Goal: Task Accomplishment & Management: Use online tool/utility

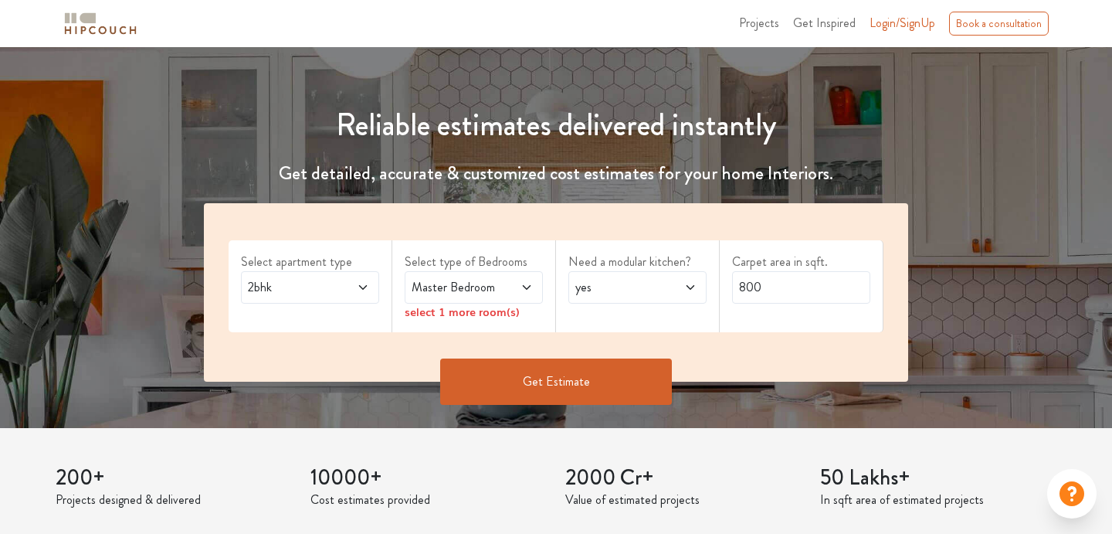
scroll to position [157, 0]
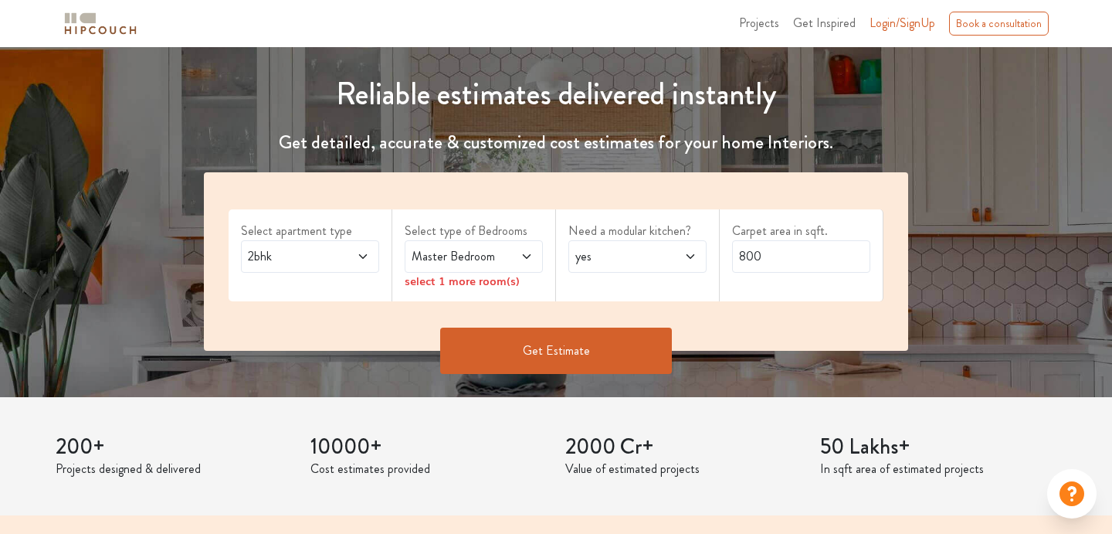
click at [361, 255] on icon at bounding box center [363, 256] width 12 height 12
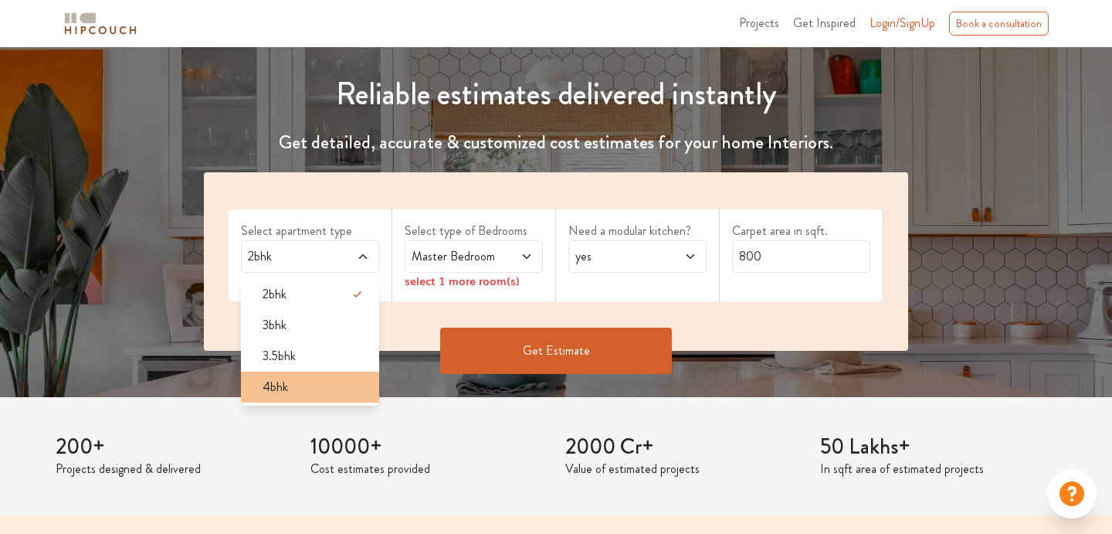
scroll to position [190, 0]
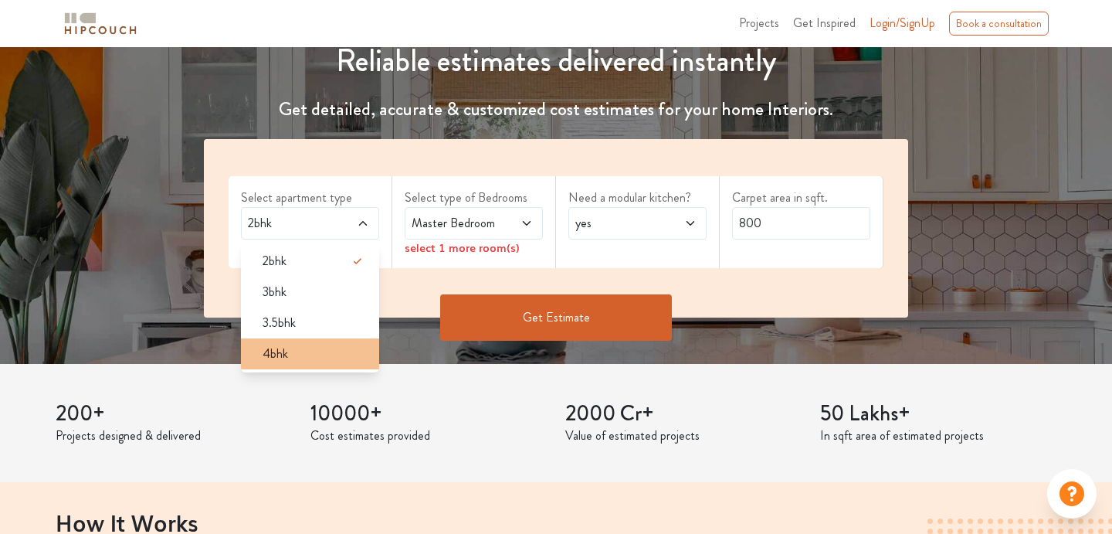
click at [313, 359] on div "4bhk" at bounding box center [314, 353] width 129 height 19
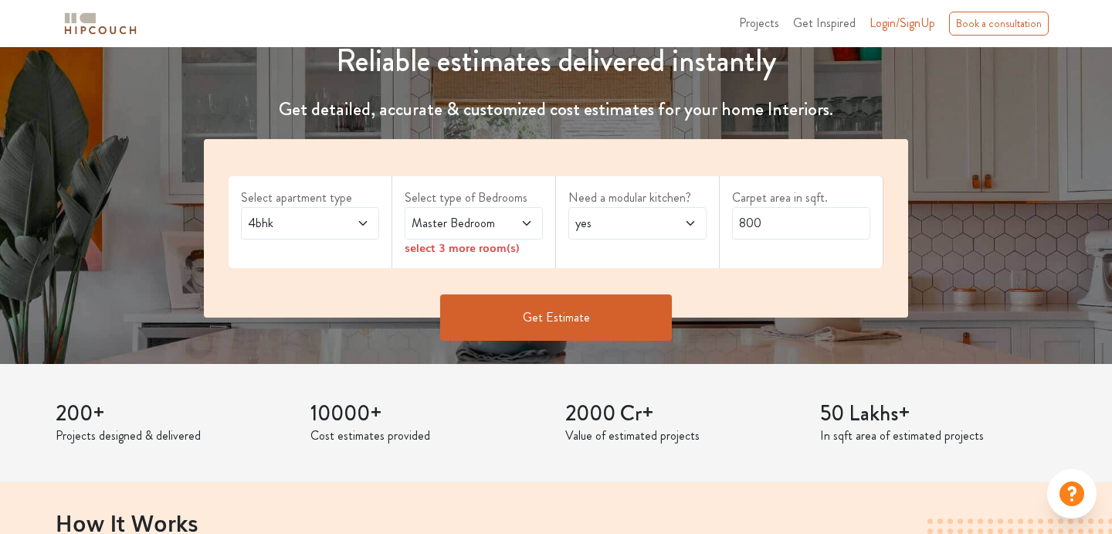
click at [530, 219] on icon at bounding box center [527, 223] width 12 height 12
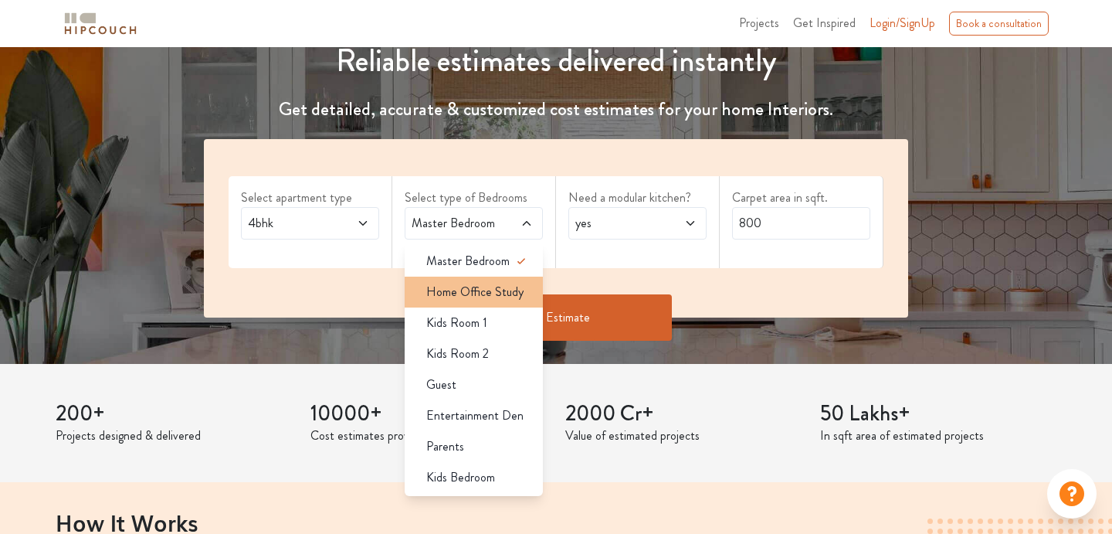
click at [516, 288] on span "Home Office Study" at bounding box center [474, 292] width 97 height 19
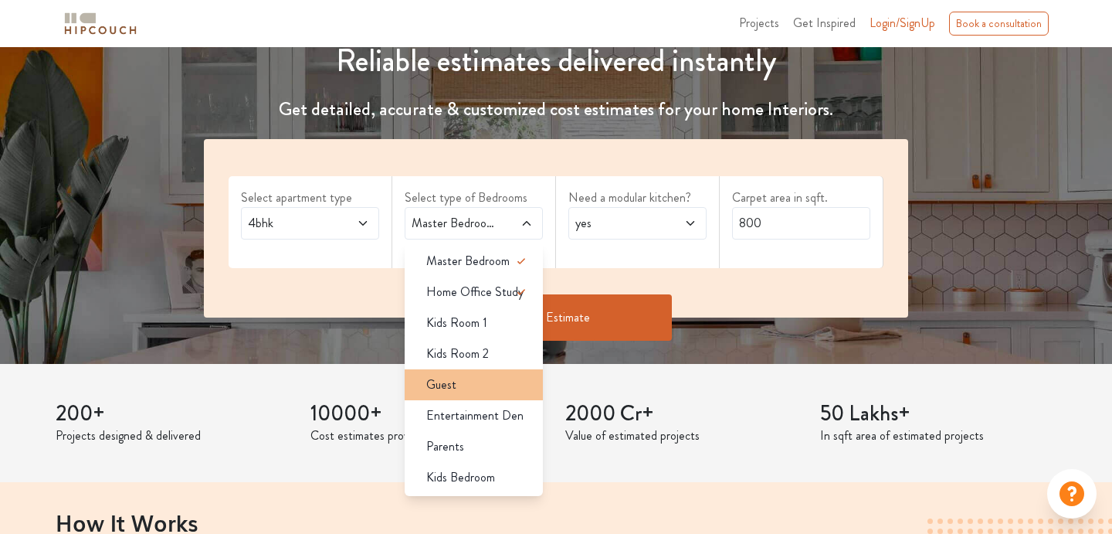
click at [507, 389] on div "Guest" at bounding box center [478, 384] width 129 height 19
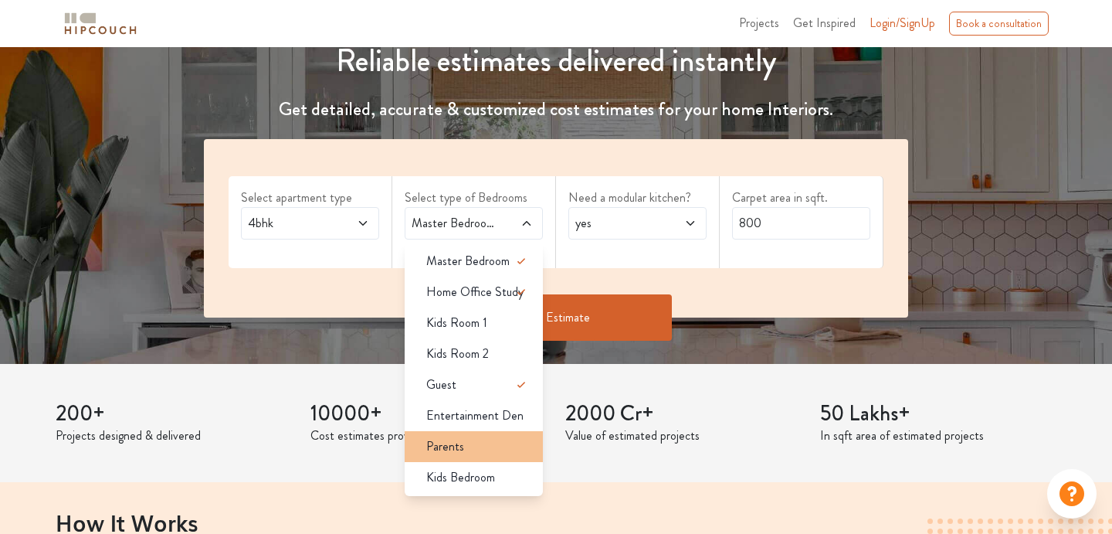
click at [495, 444] on div "Parents" at bounding box center [478, 446] width 129 height 19
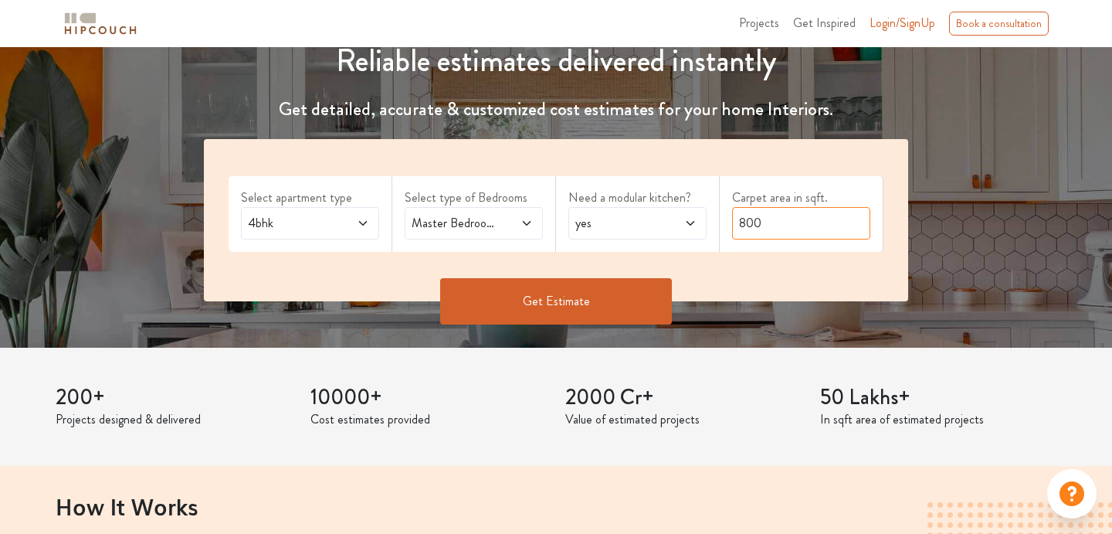
click at [771, 229] on input "800" at bounding box center [801, 223] width 138 height 32
type input "8"
type input "1000"
click at [639, 293] on button "Get Estimate" at bounding box center [556, 301] width 232 height 46
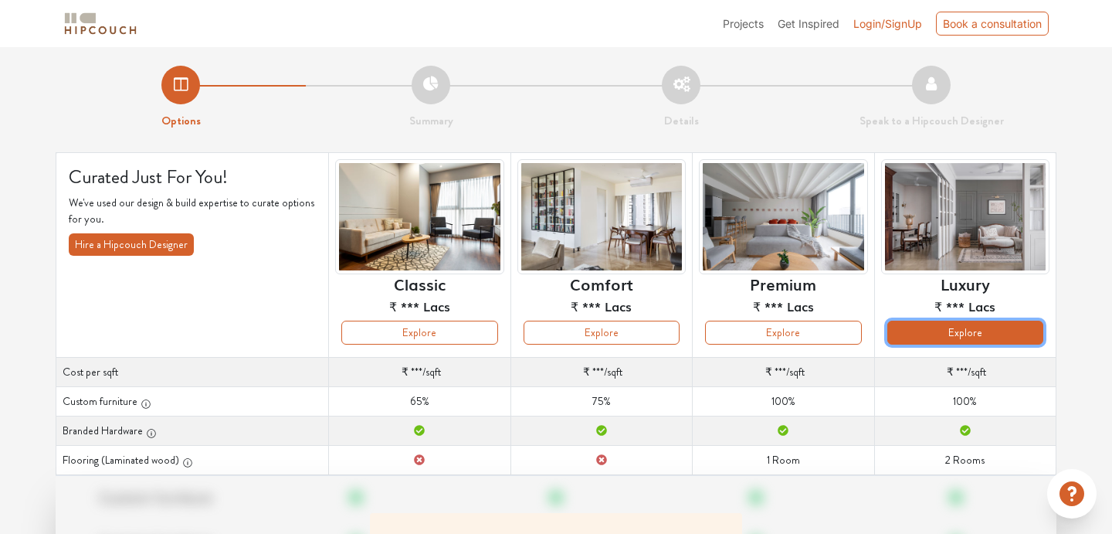
click at [942, 330] on button "Explore" at bounding box center [965, 333] width 156 height 24
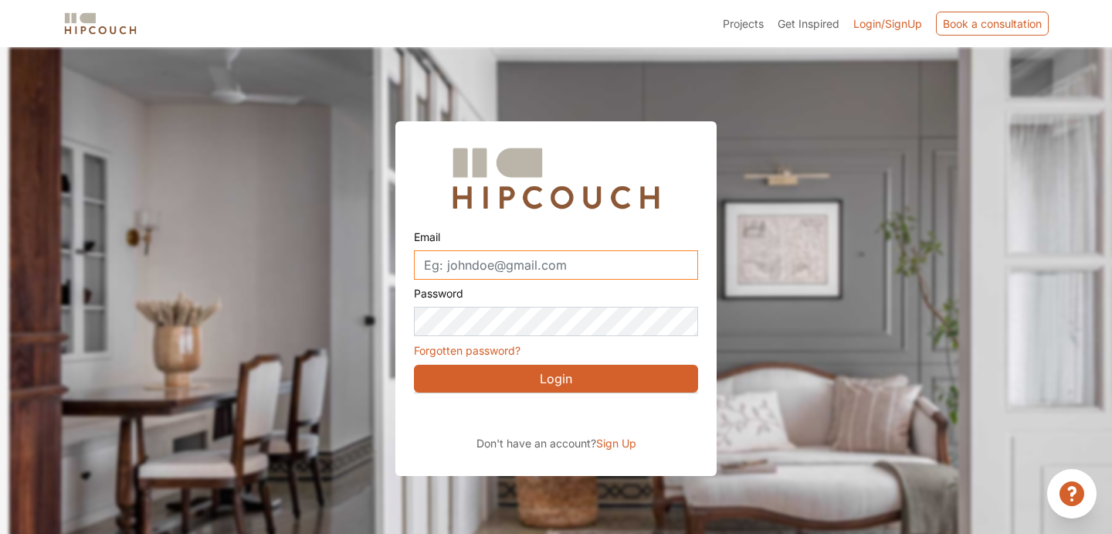
click at [594, 261] on input "Email" at bounding box center [556, 264] width 284 height 29
type input "29bhartijain@gmail.com"
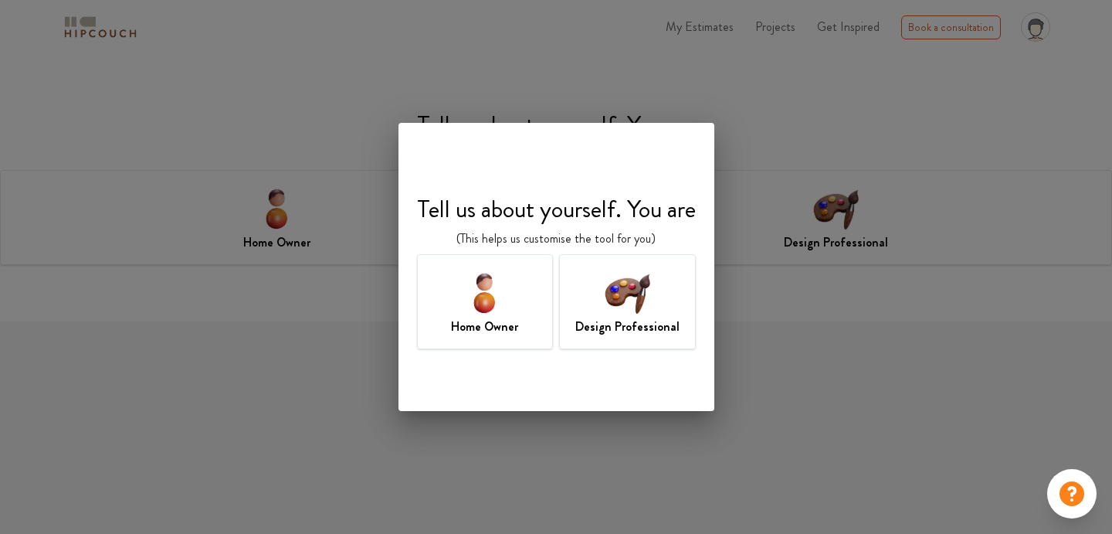
click at [476, 293] on img at bounding box center [485, 292] width 50 height 50
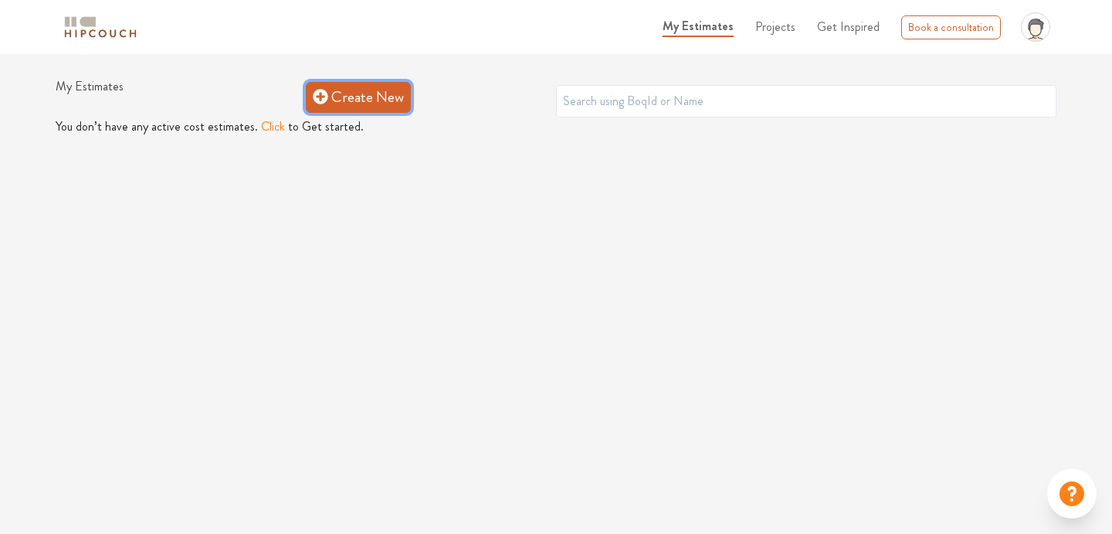
click at [349, 103] on link "Create New" at bounding box center [358, 97] width 105 height 31
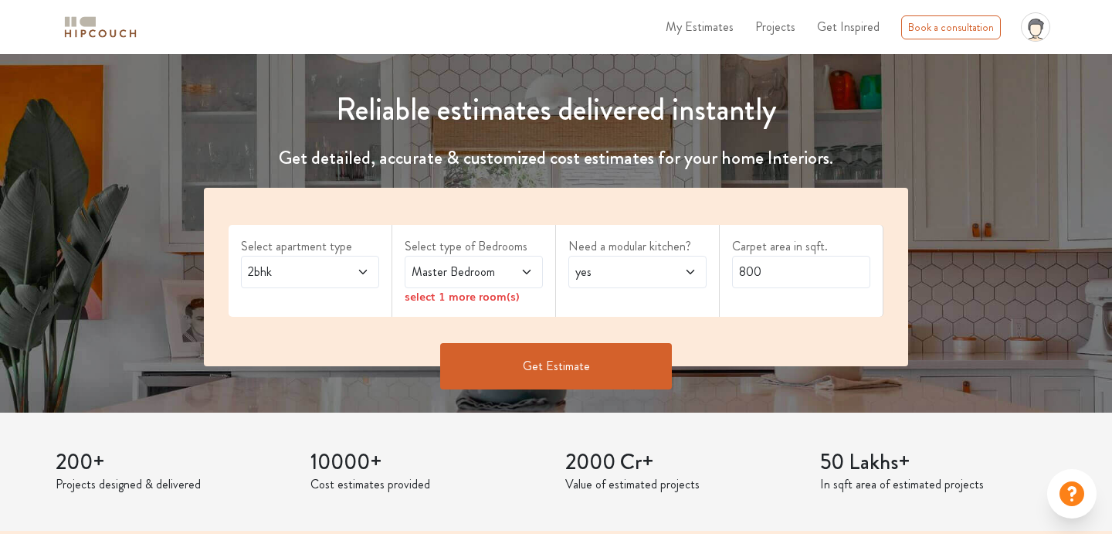
scroll to position [151, 0]
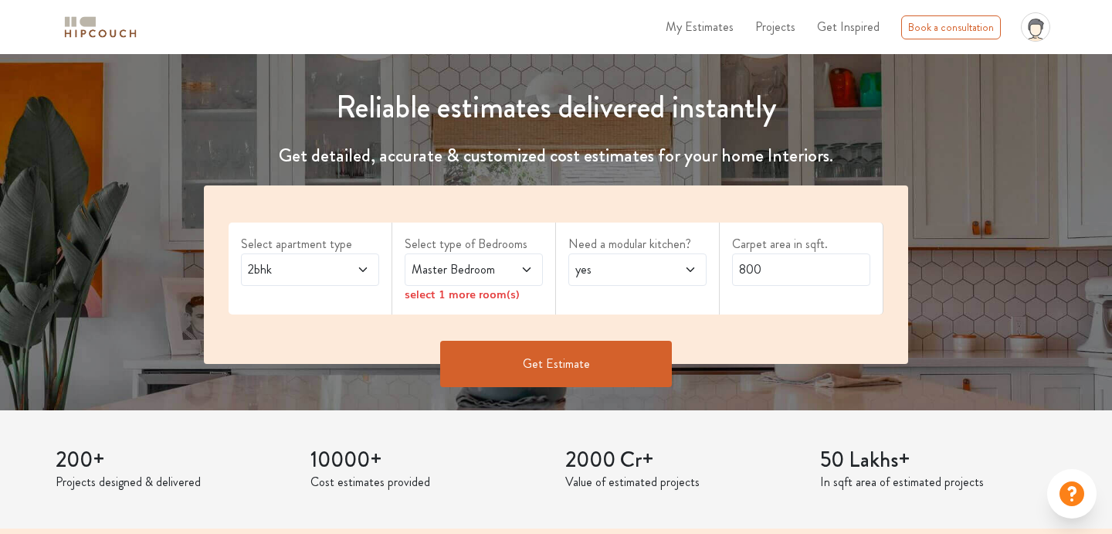
click at [365, 273] on icon at bounding box center [363, 269] width 12 height 12
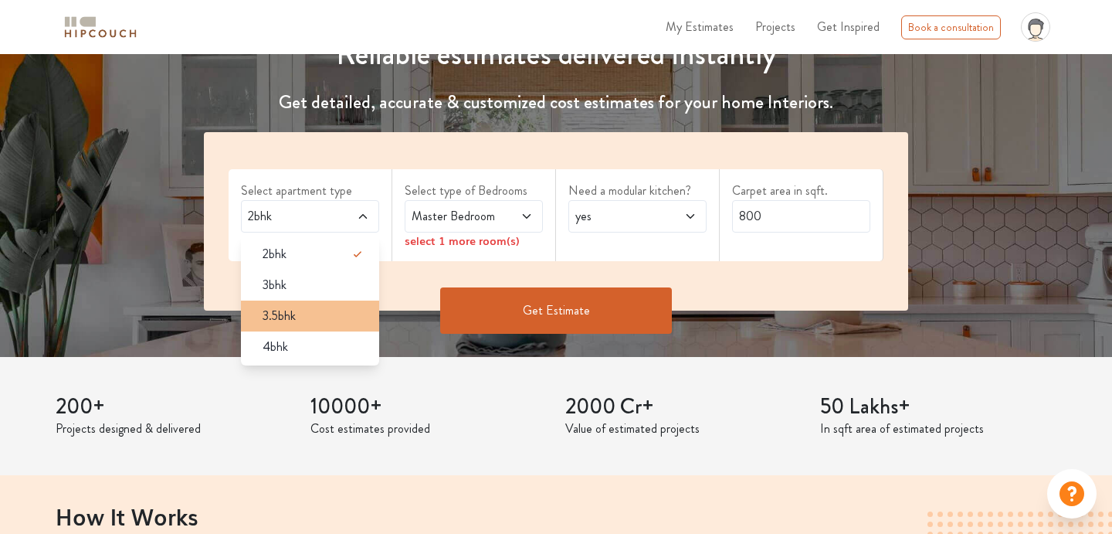
scroll to position [205, 0]
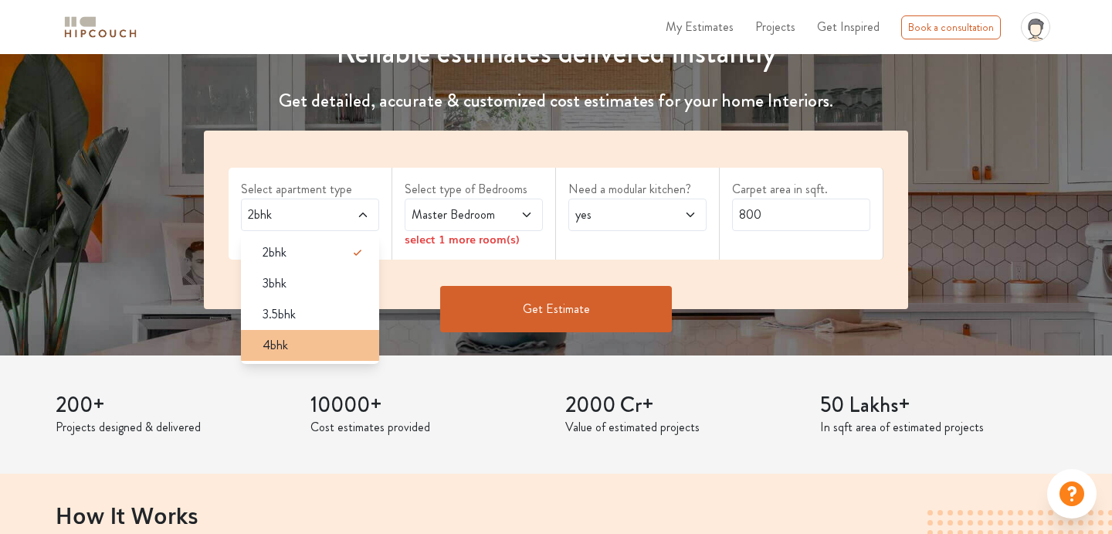
click at [329, 357] on li "4bhk" at bounding box center [310, 345] width 138 height 31
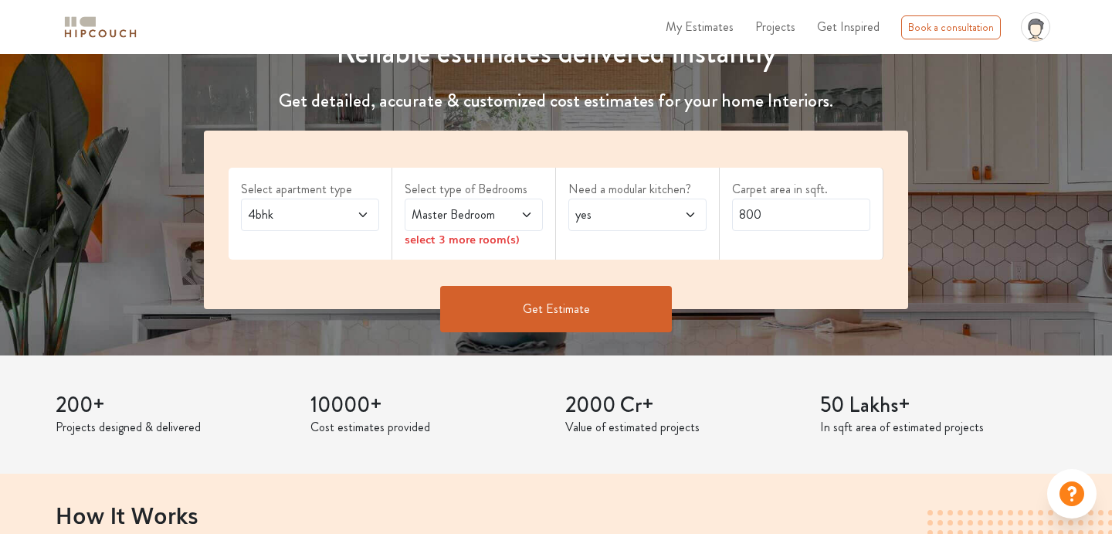
click at [521, 215] on icon at bounding box center [527, 215] width 12 height 12
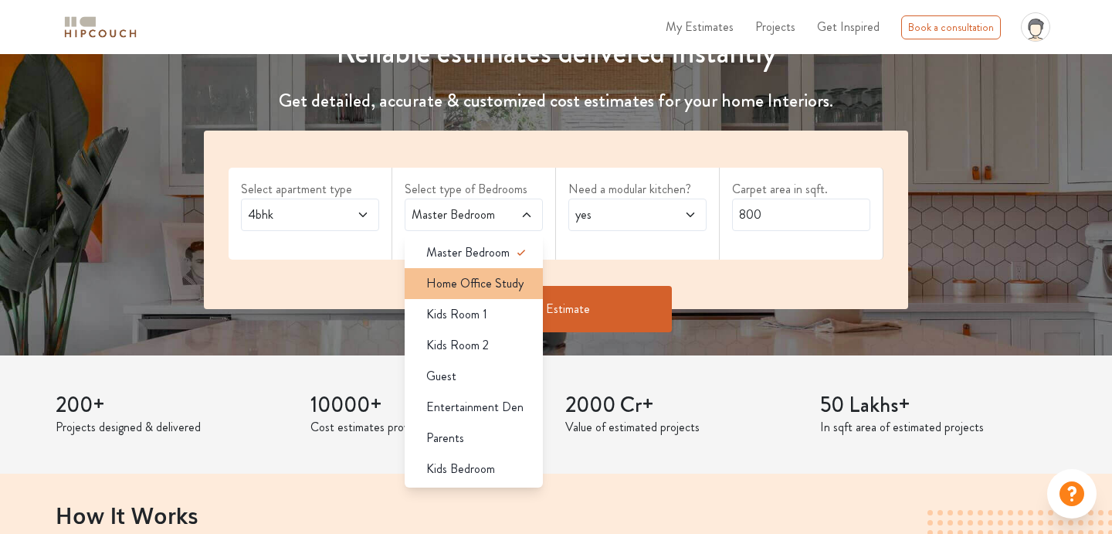
click at [515, 290] on span "Home Office Study" at bounding box center [474, 283] width 97 height 19
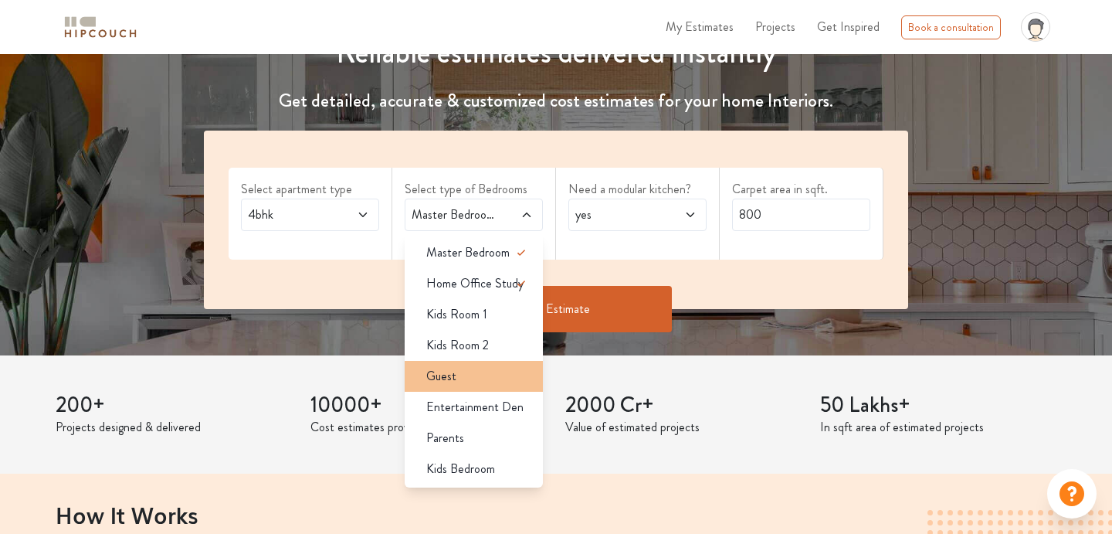
click at [478, 380] on div "Guest" at bounding box center [478, 376] width 129 height 19
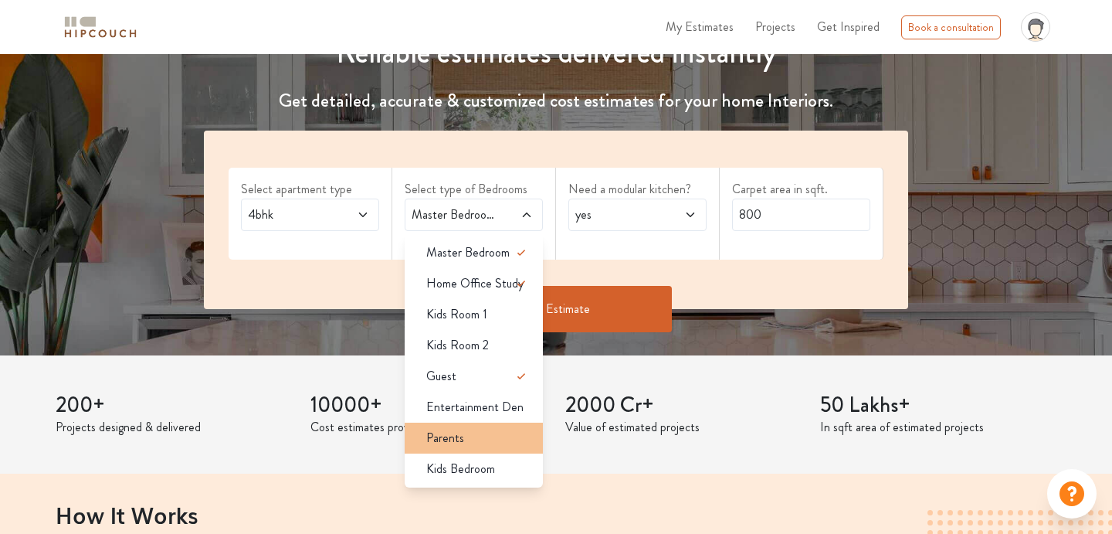
click at [474, 439] on div "Parents" at bounding box center [478, 438] width 129 height 19
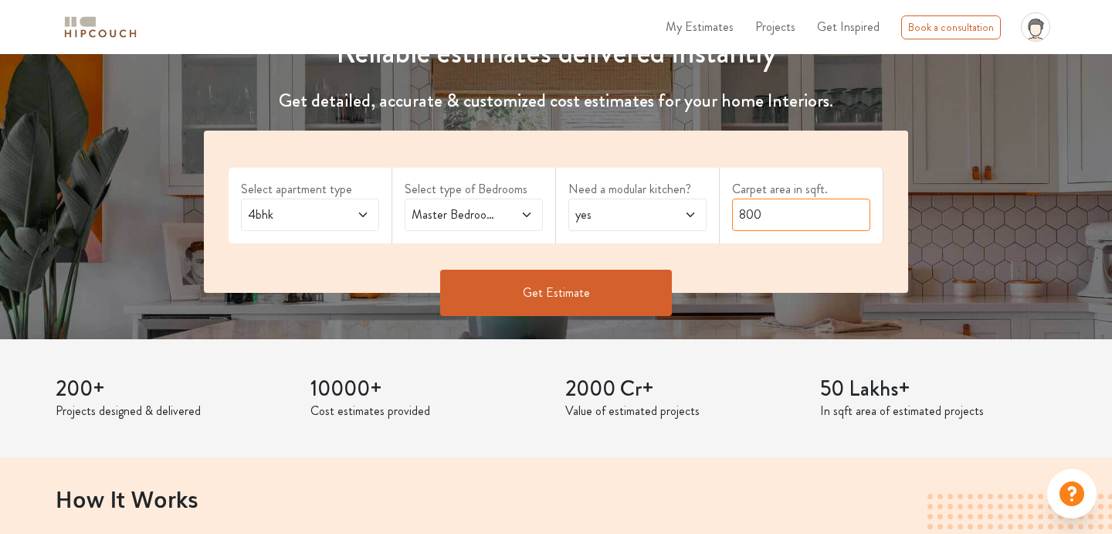
click at [786, 211] on input "800" at bounding box center [801, 215] width 138 height 32
type input "1000"
click at [644, 288] on button "Get Estimate" at bounding box center [556, 293] width 232 height 46
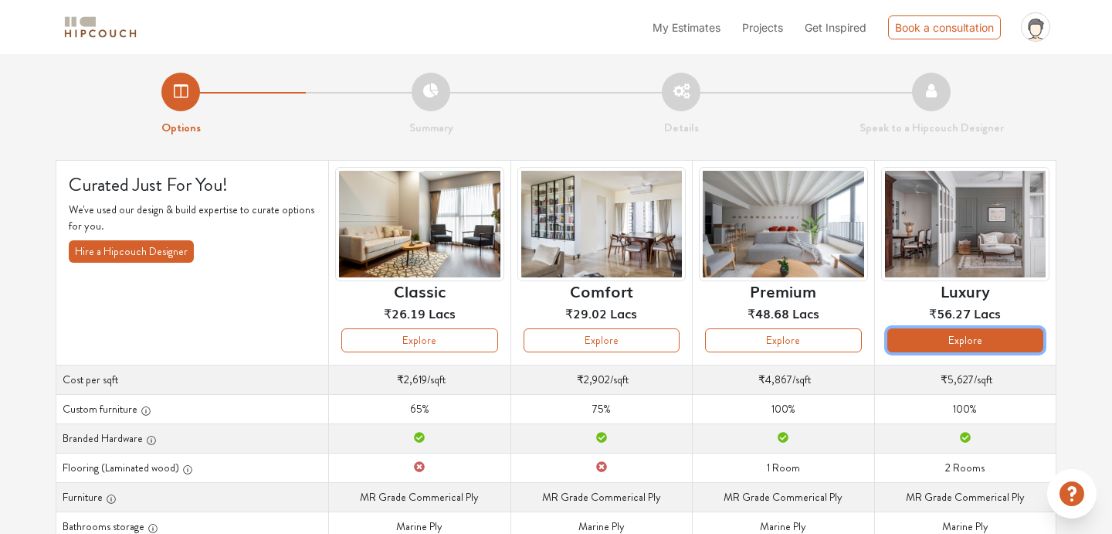
click at [1019, 348] on button "Explore" at bounding box center [965, 340] width 156 height 24
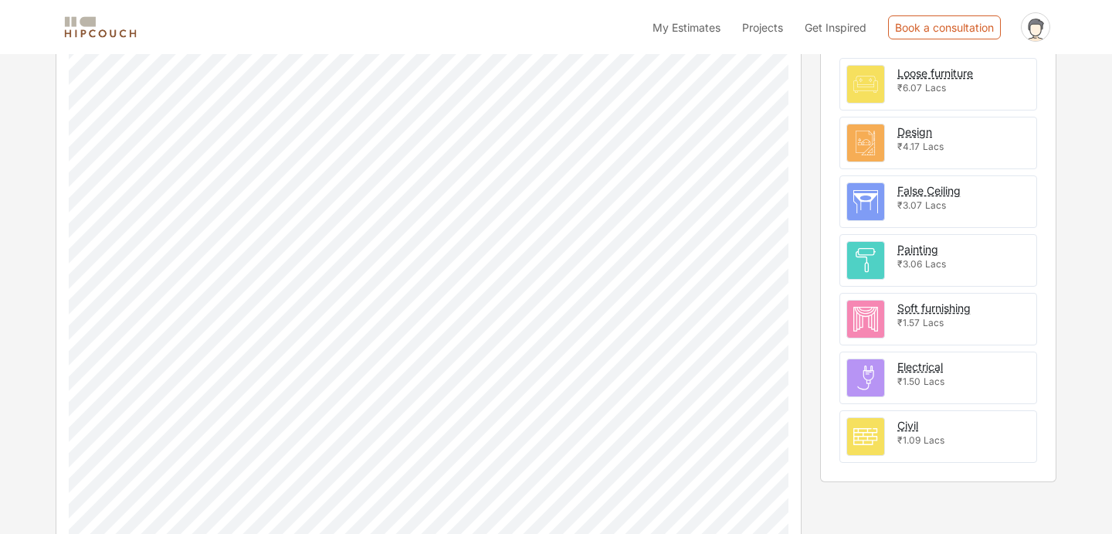
scroll to position [562, 0]
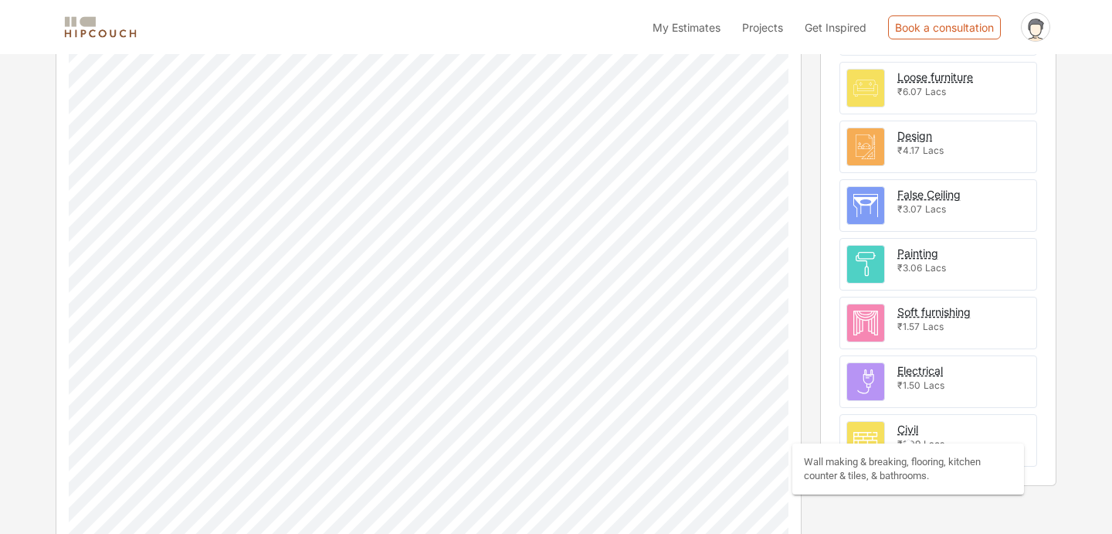
click at [912, 433] on div "Civil" at bounding box center [908, 429] width 21 height 16
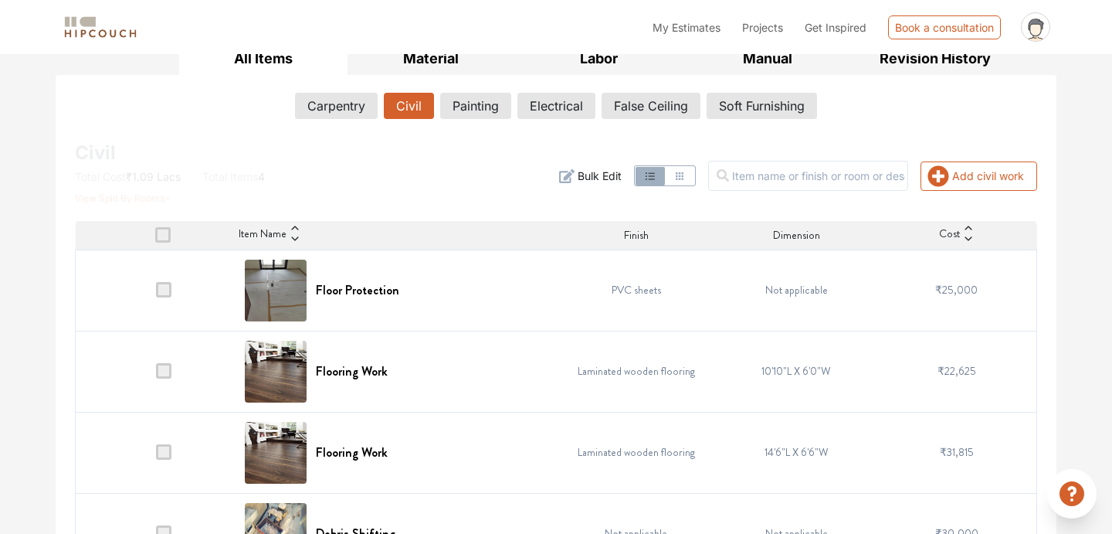
scroll to position [256, 0]
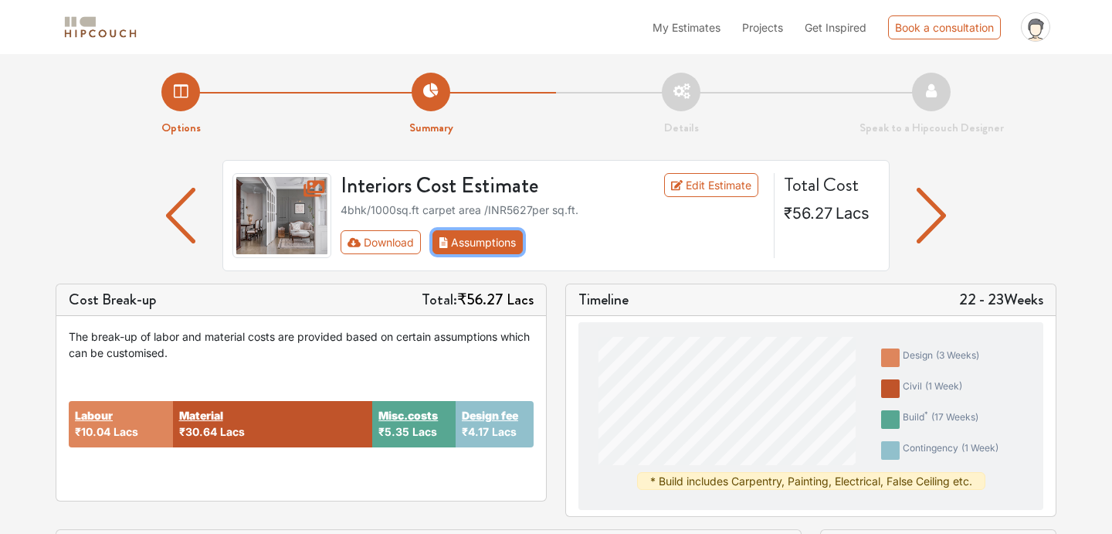
click at [456, 239] on button "Assumptions" at bounding box center [478, 242] width 90 height 24
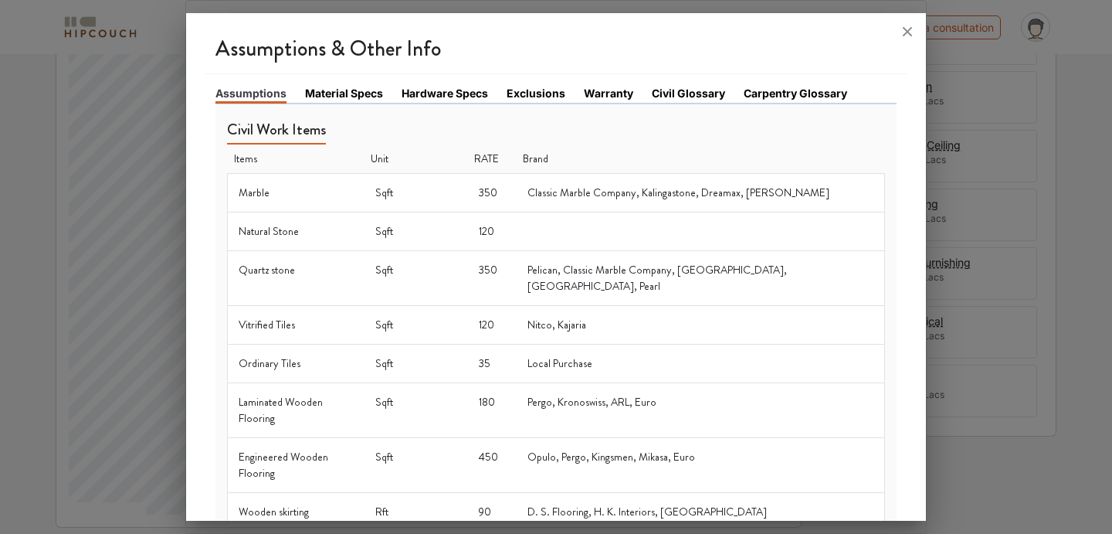
click at [365, 97] on link "Material Specs" at bounding box center [344, 93] width 78 height 16
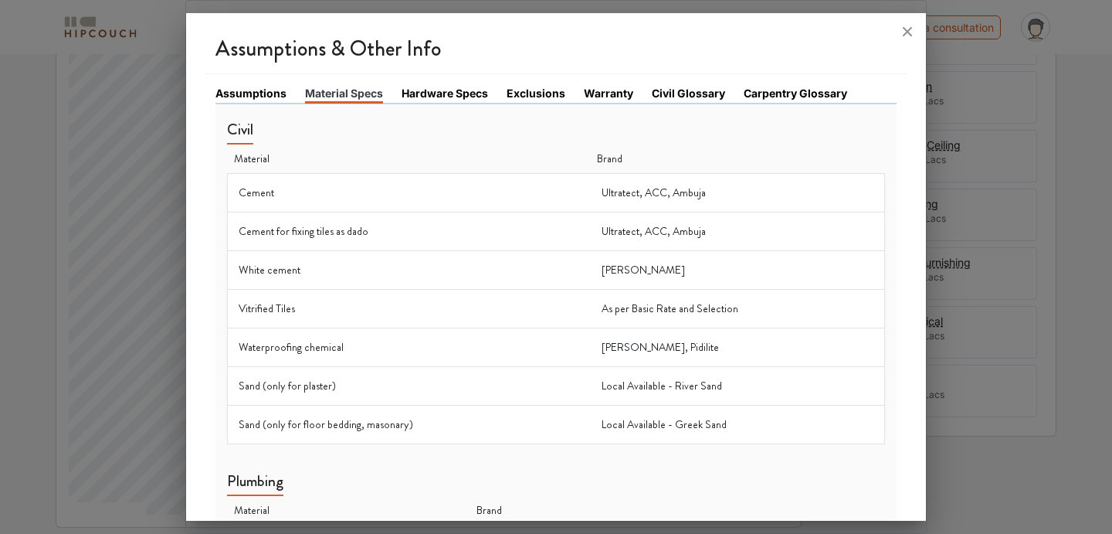
click at [460, 95] on link "Hardware Specs" at bounding box center [445, 93] width 87 height 16
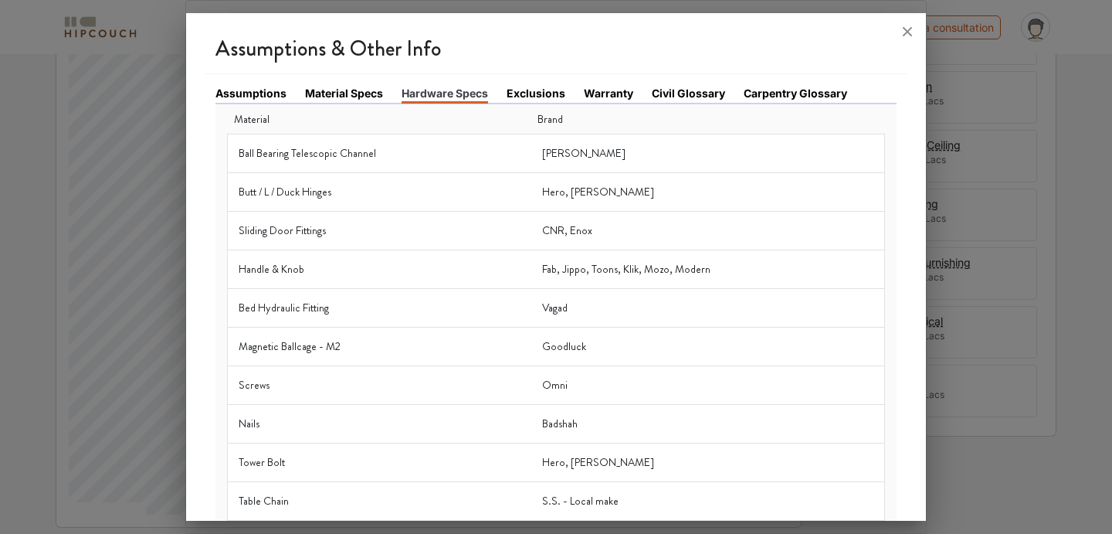
click at [517, 90] on link "Exclusions" at bounding box center [536, 93] width 59 height 16
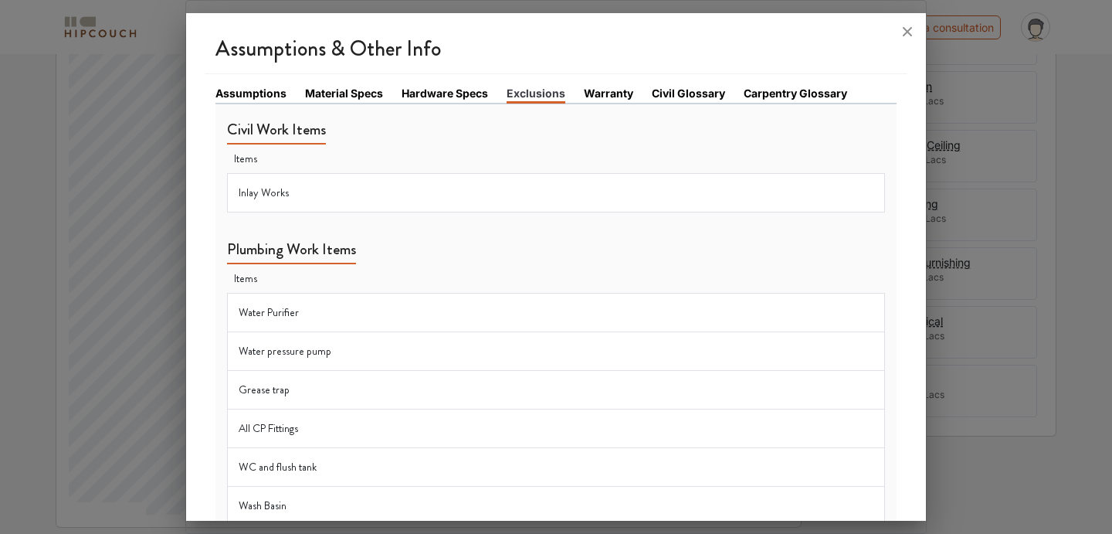
click at [605, 90] on link "Warranty" at bounding box center [608, 93] width 49 height 16
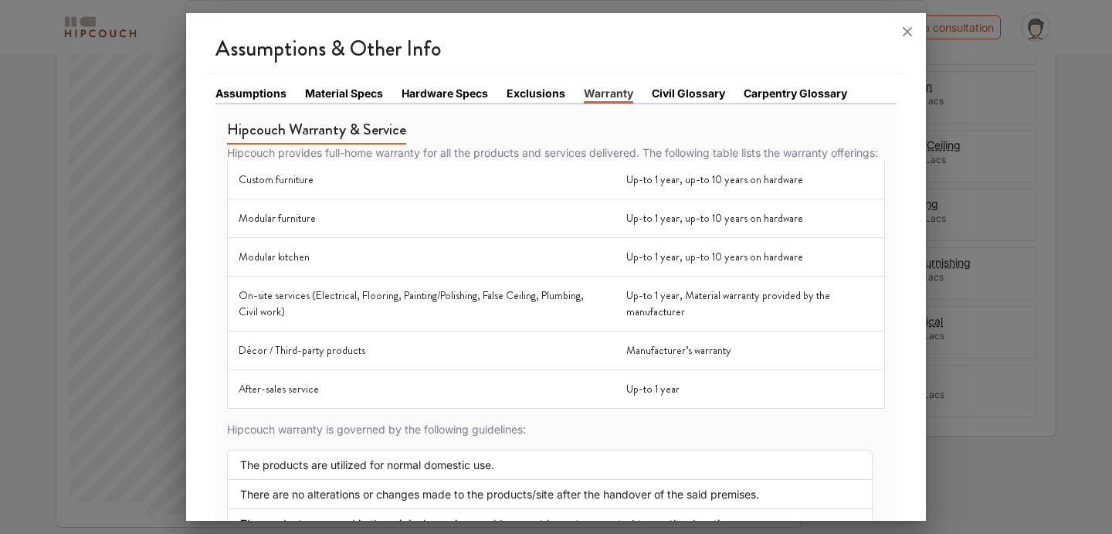
click at [694, 86] on link "Civil Glossary" at bounding box center [688, 93] width 73 height 16
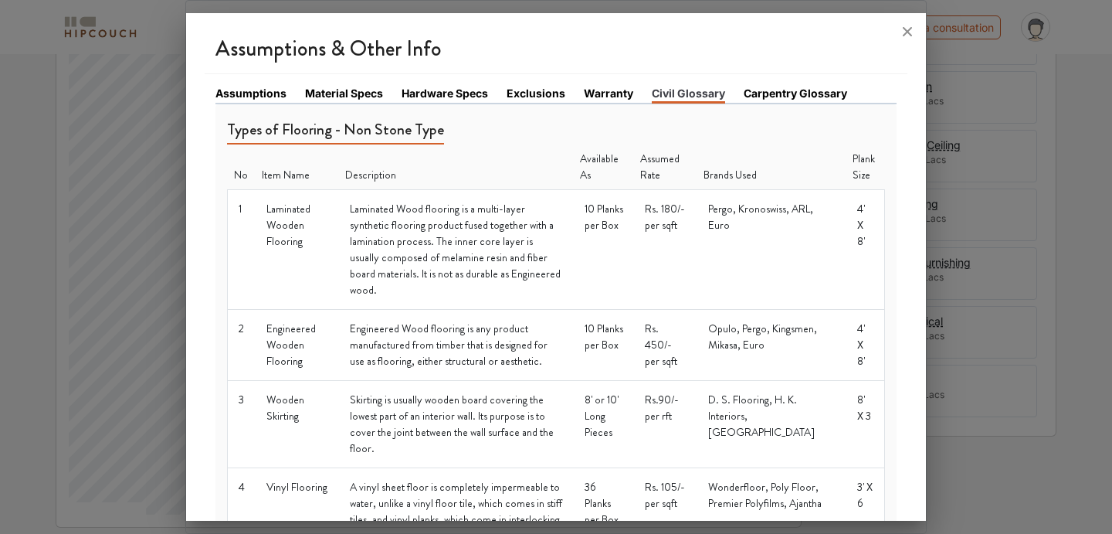
click at [770, 95] on link "Carpentry Glossary" at bounding box center [796, 93] width 104 height 16
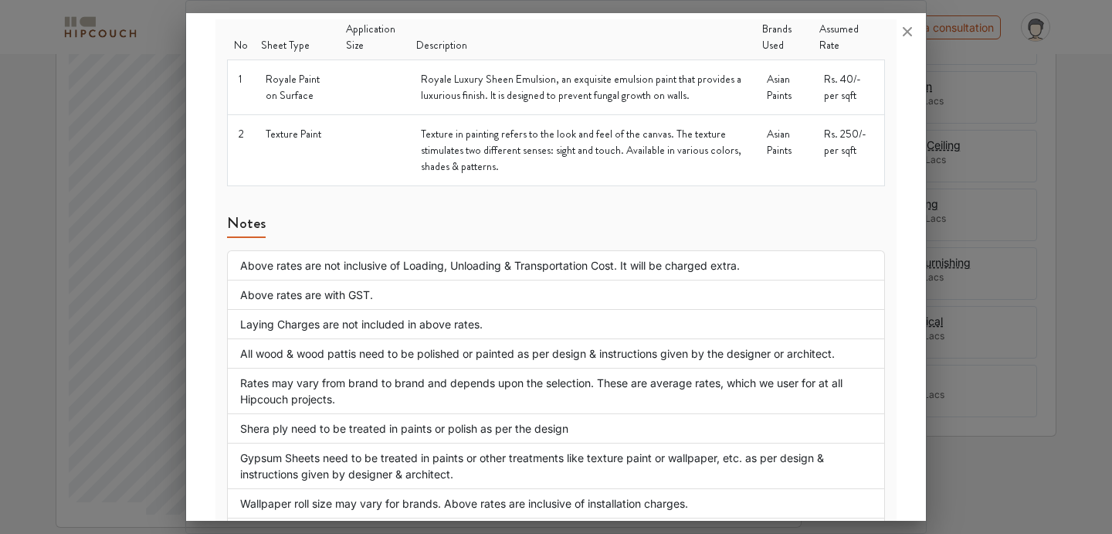
scroll to position [2000, 0]
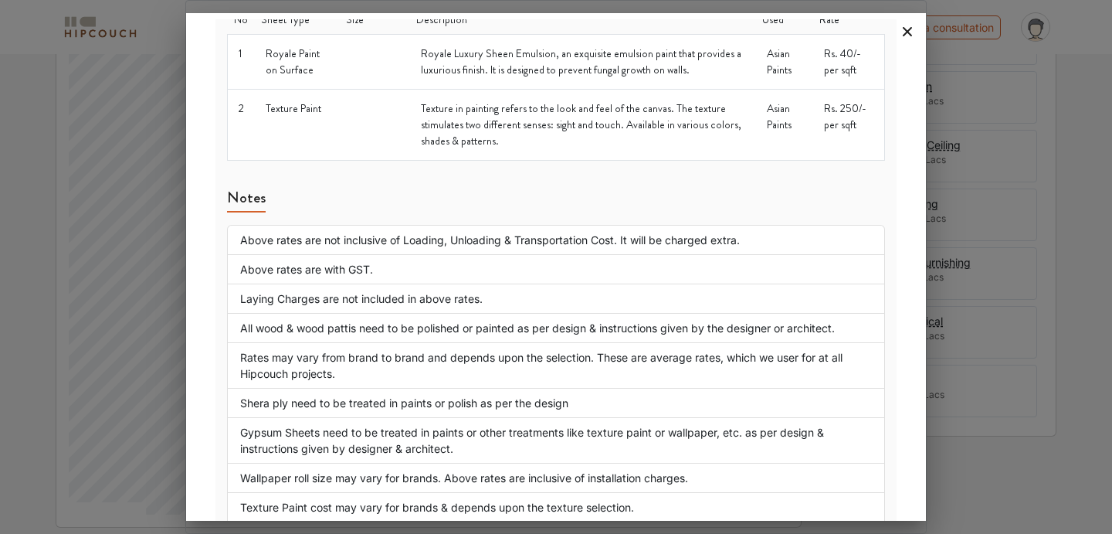
click at [902, 35] on icon at bounding box center [907, 31] width 25 height 25
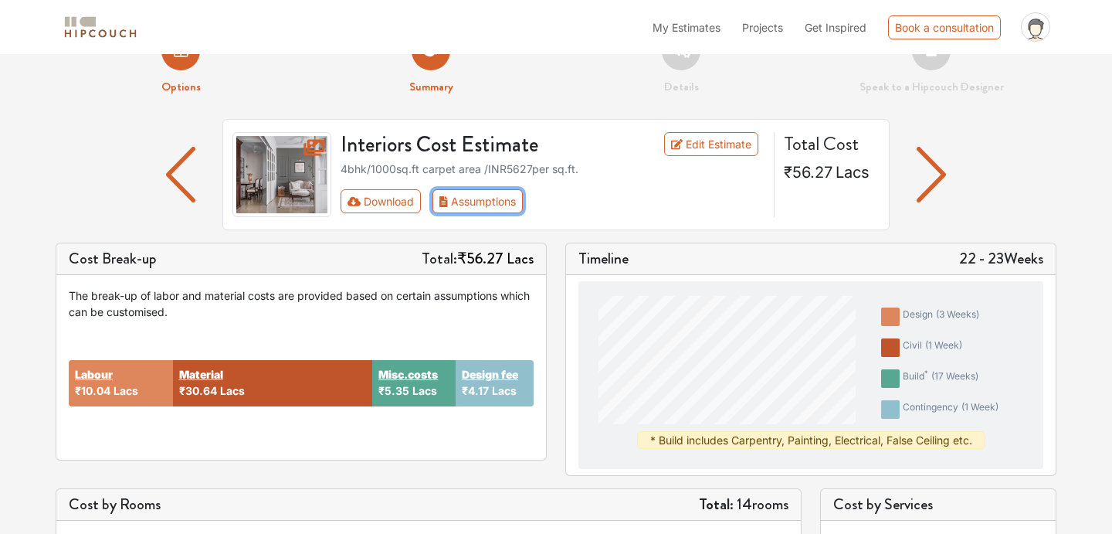
scroll to position [0, 0]
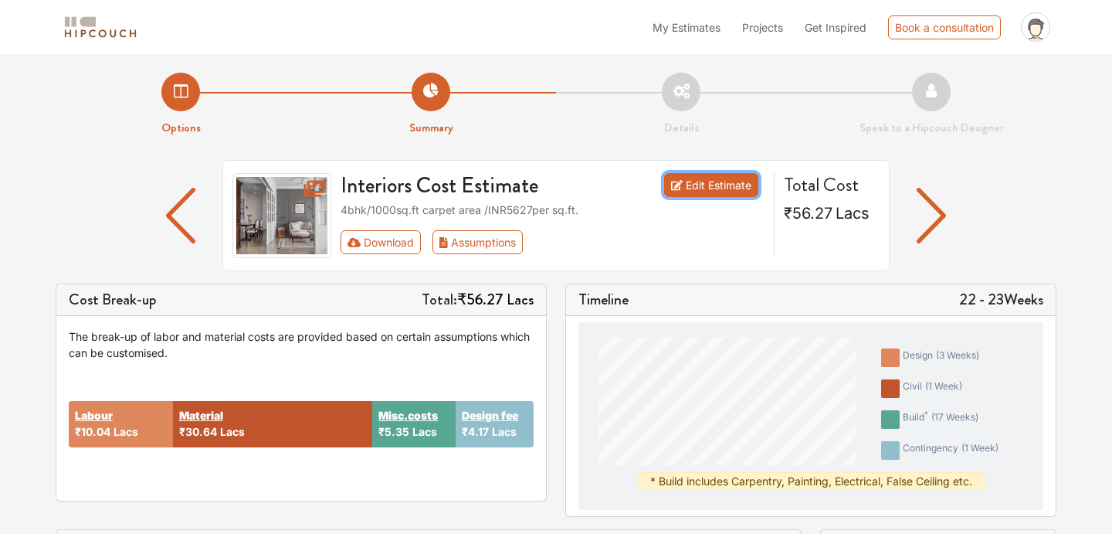
click at [704, 183] on link "Edit Estimate" at bounding box center [711, 185] width 95 height 24
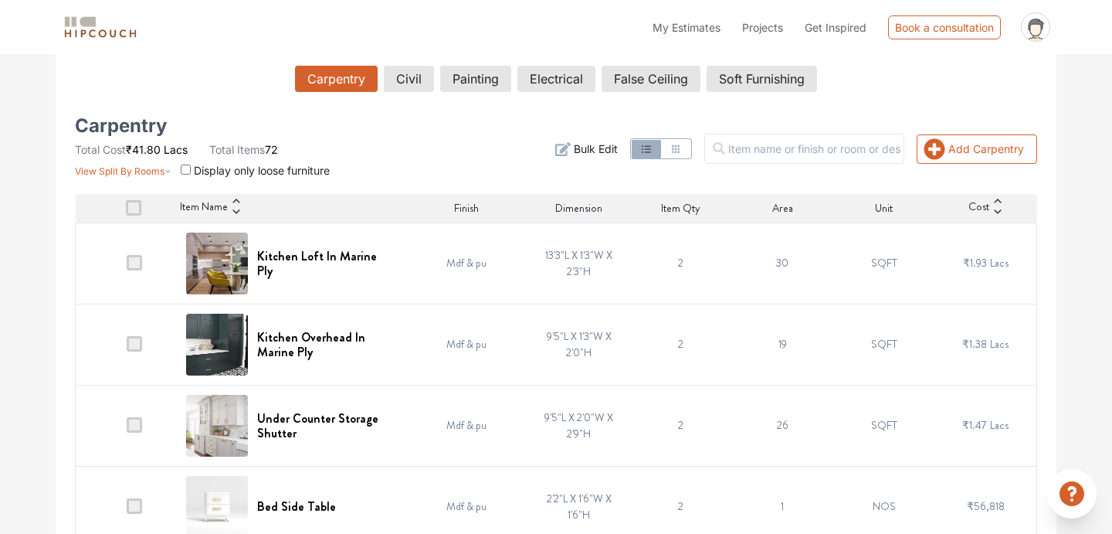
scroll to position [323, 0]
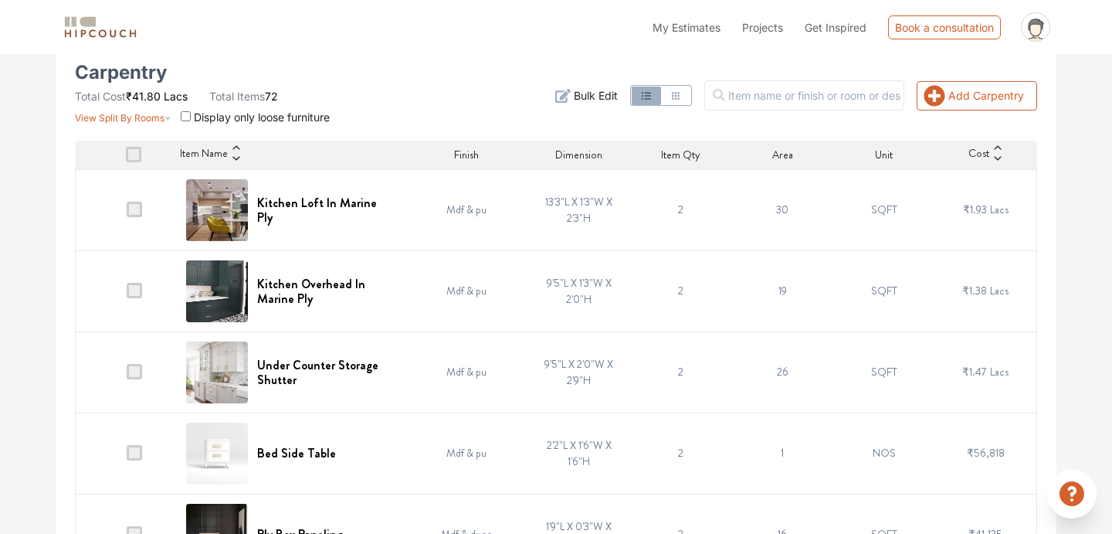
click at [134, 160] on span at bounding box center [133, 154] width 15 height 15
click at [126, 158] on input "checkbox" at bounding box center [126, 158] width 0 height 0
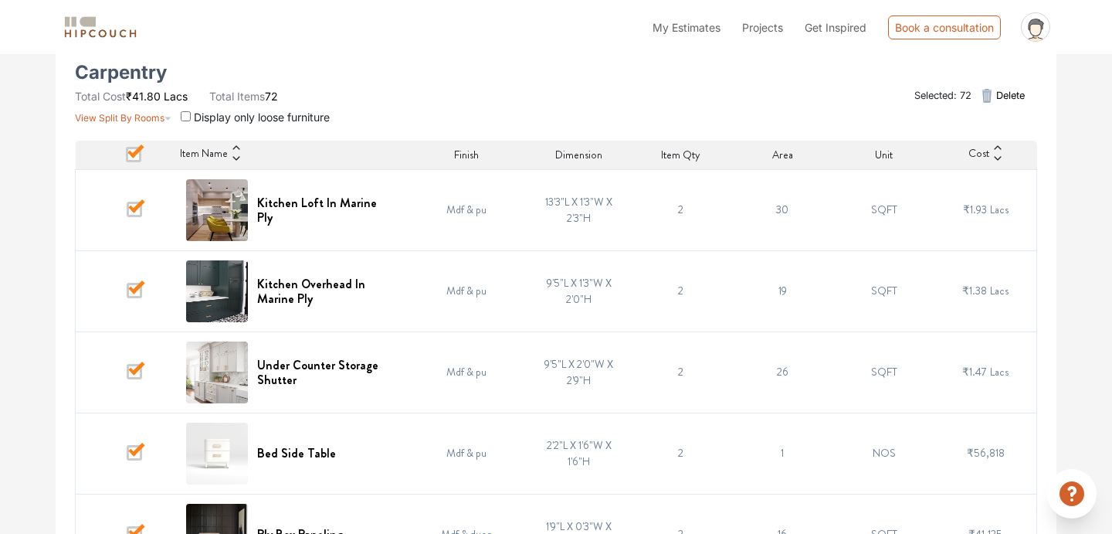
click at [134, 160] on span at bounding box center [133, 154] width 15 height 15
click at [126, 158] on input "checkbox" at bounding box center [126, 158] width 0 height 0
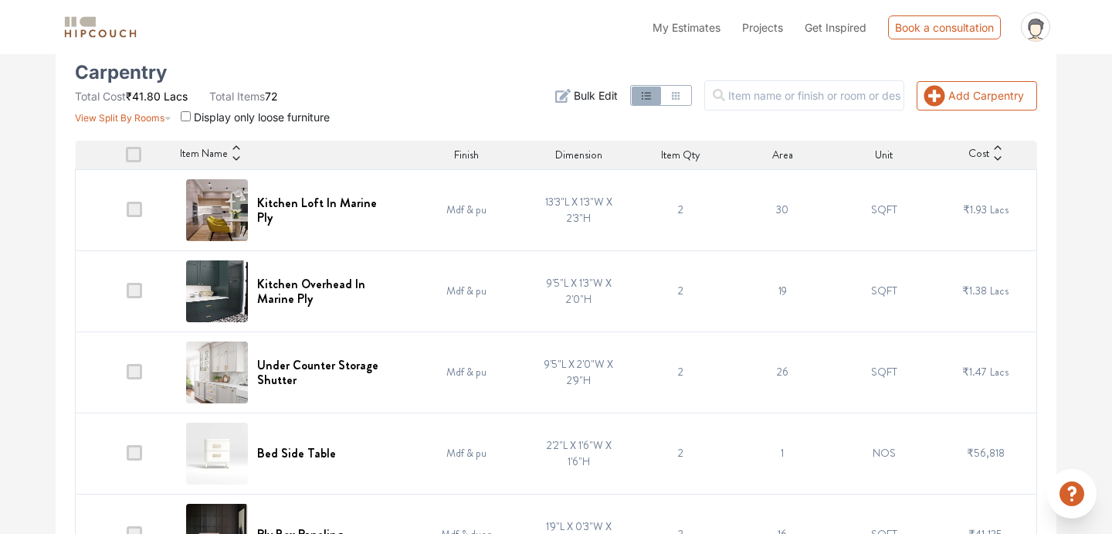
click at [134, 160] on span at bounding box center [133, 154] width 15 height 15
click at [126, 158] on input "checkbox" at bounding box center [126, 158] width 0 height 0
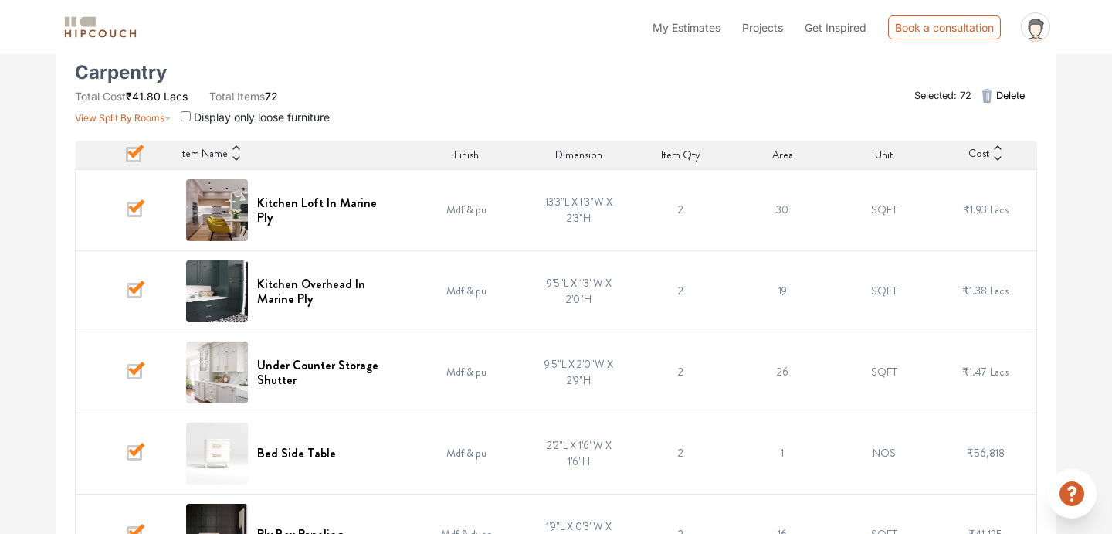
click at [134, 160] on span at bounding box center [133, 154] width 15 height 15
click at [126, 158] on input "checkbox" at bounding box center [126, 158] width 0 height 0
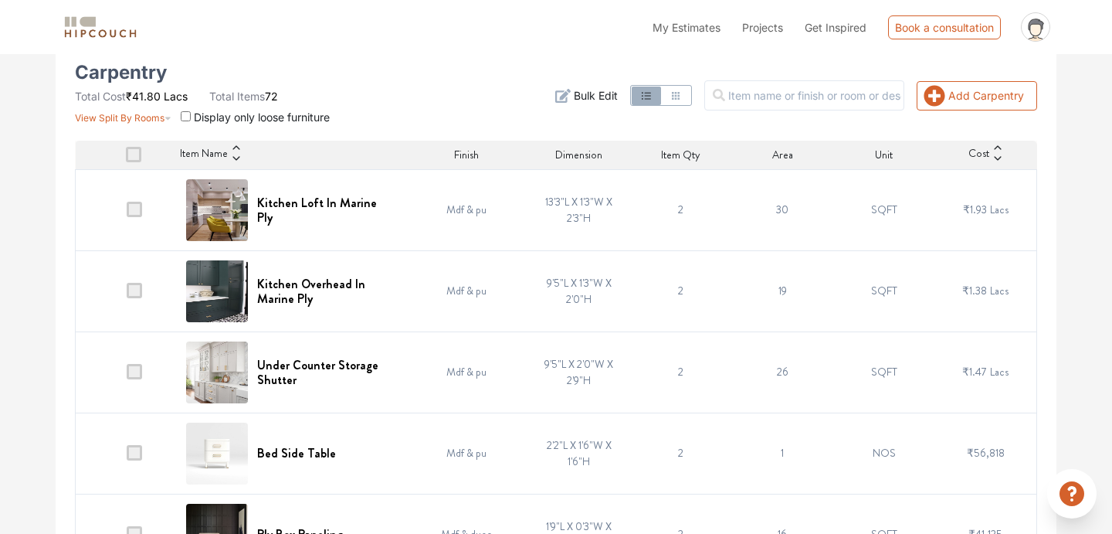
click at [189, 117] on input "checkbox" at bounding box center [186, 116] width 10 height 10
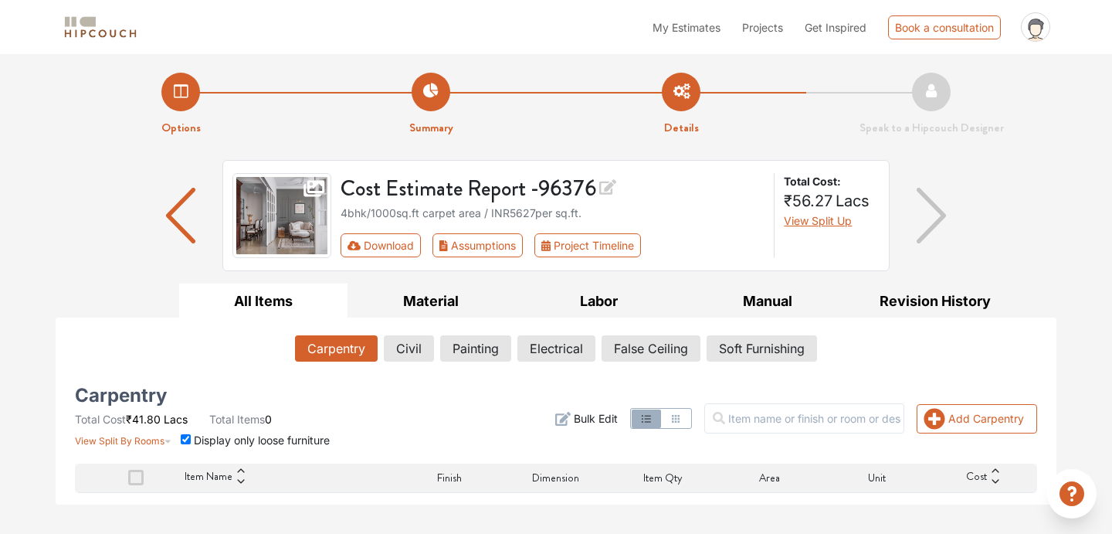
click at [186, 438] on input "checkbox" at bounding box center [186, 439] width 10 height 10
checkbox input "false"
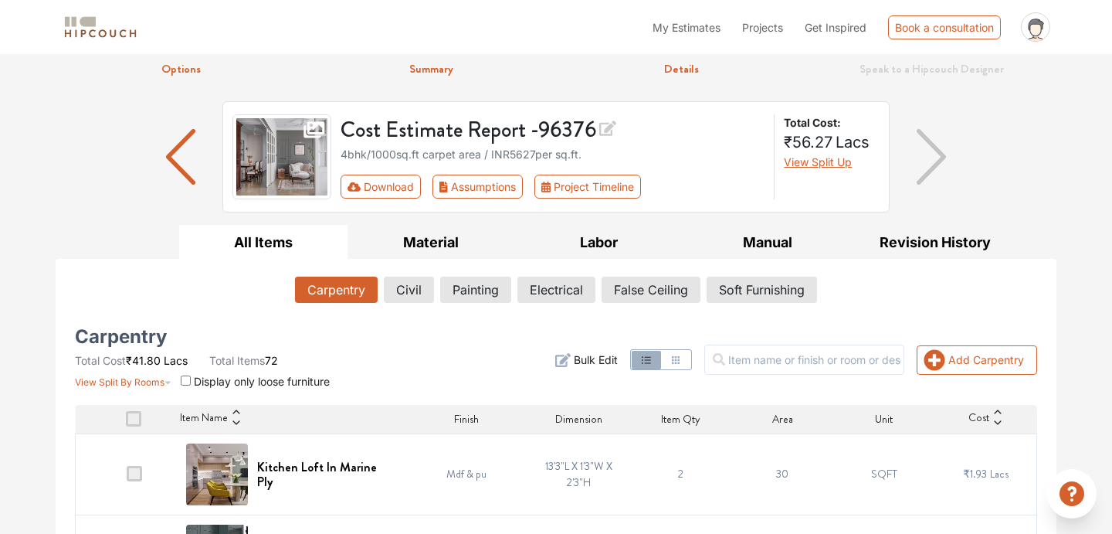
scroll to position [142, 0]
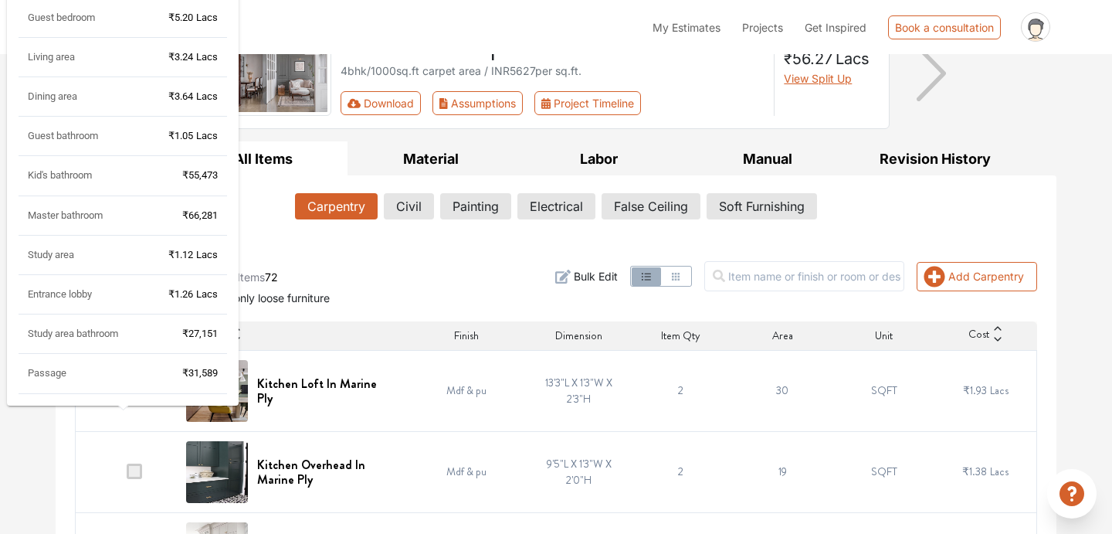
click at [151, 300] on div "Entrance lobby ₹1.26 Lacs" at bounding box center [123, 300] width 209 height 27
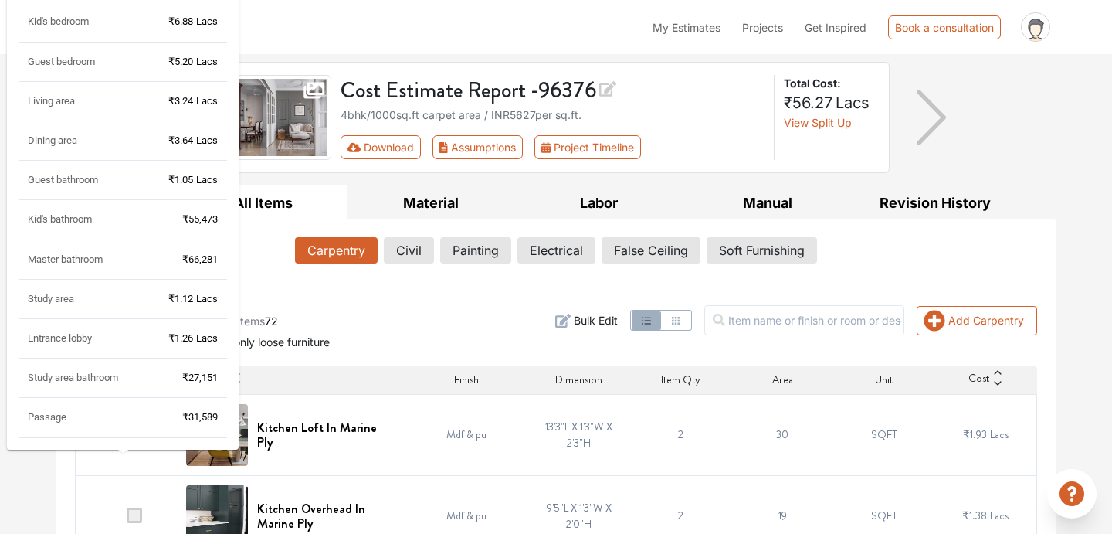
scroll to position [0, 0]
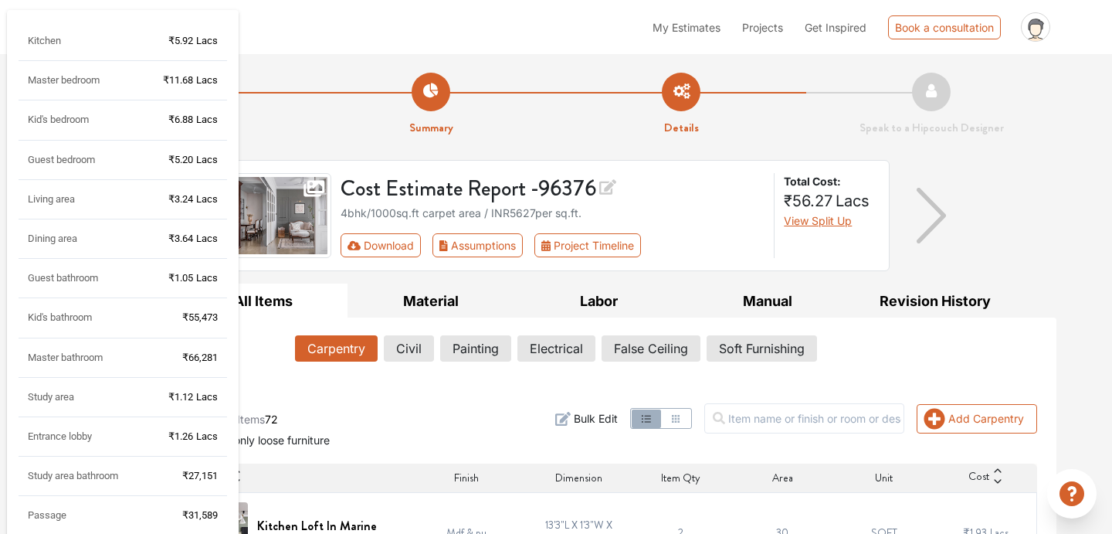
click at [93, 81] on span "Master bedroom" at bounding box center [64, 80] width 72 height 12
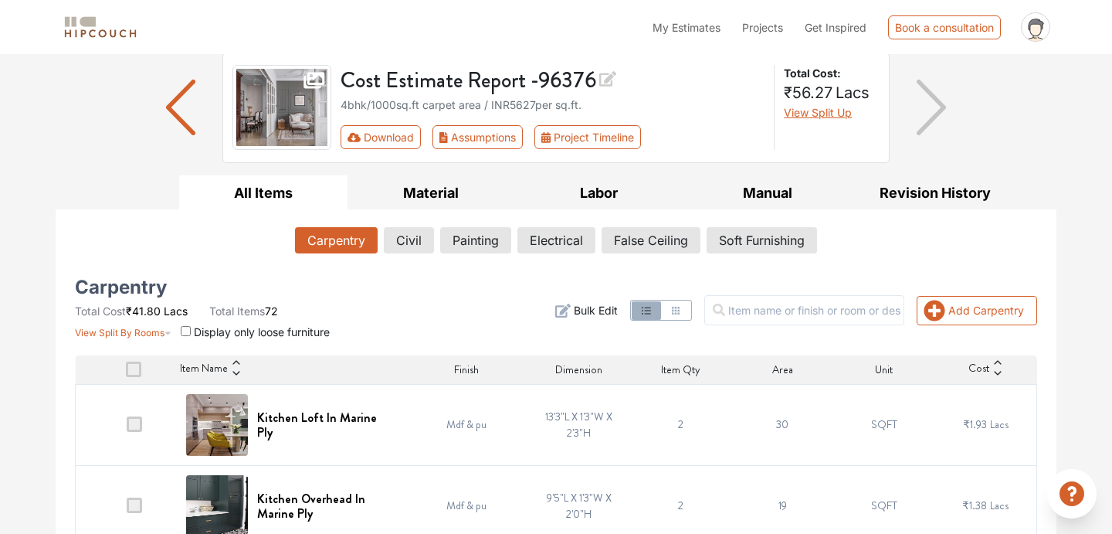
scroll to position [109, 0]
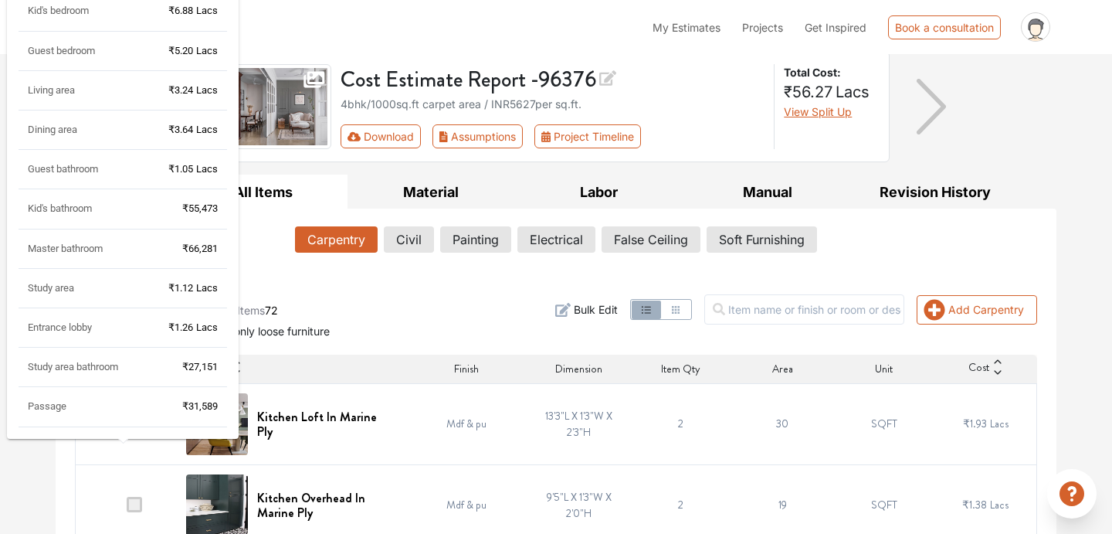
click at [126, 334] on div "Entrance lobby ₹1.26 Lacs" at bounding box center [123, 334] width 209 height 27
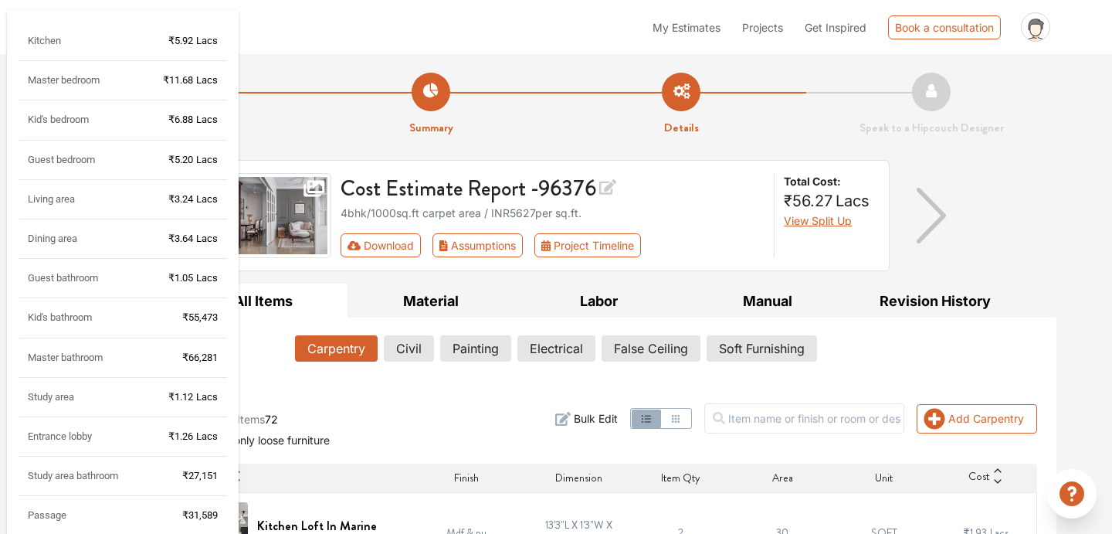
click at [187, 88] on div "Master bedroom ₹11.68 Lacs" at bounding box center [123, 86] width 209 height 27
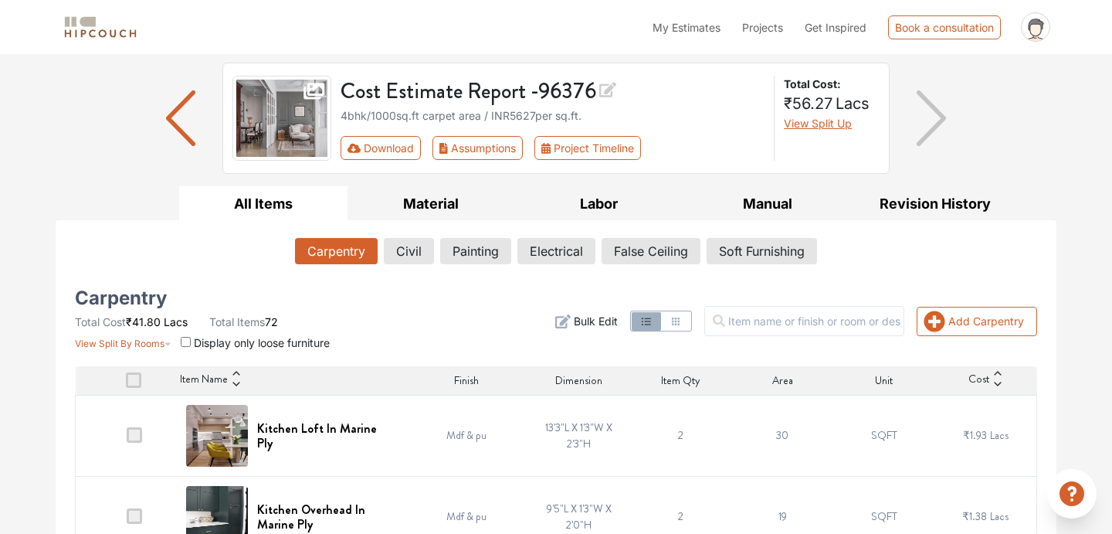
scroll to position [229, 0]
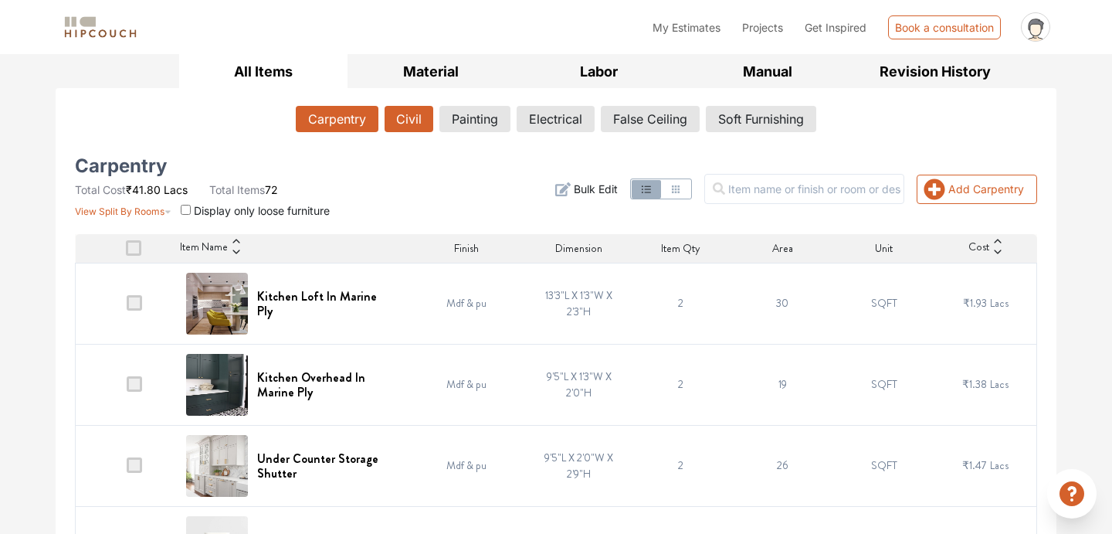
click at [409, 124] on button "Civil" at bounding box center [409, 119] width 49 height 26
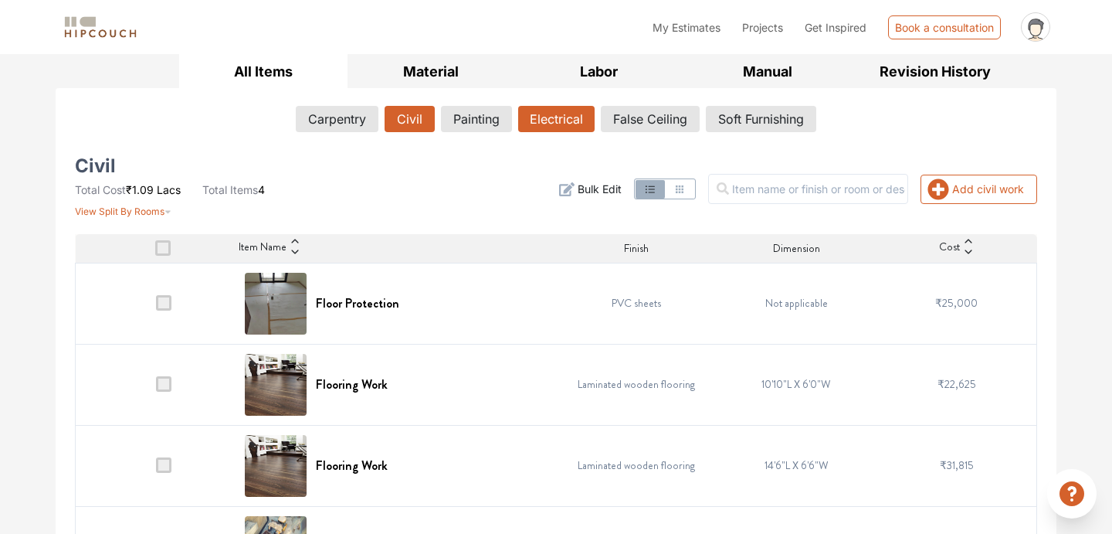
click at [553, 114] on button "Electrical" at bounding box center [556, 119] width 76 height 26
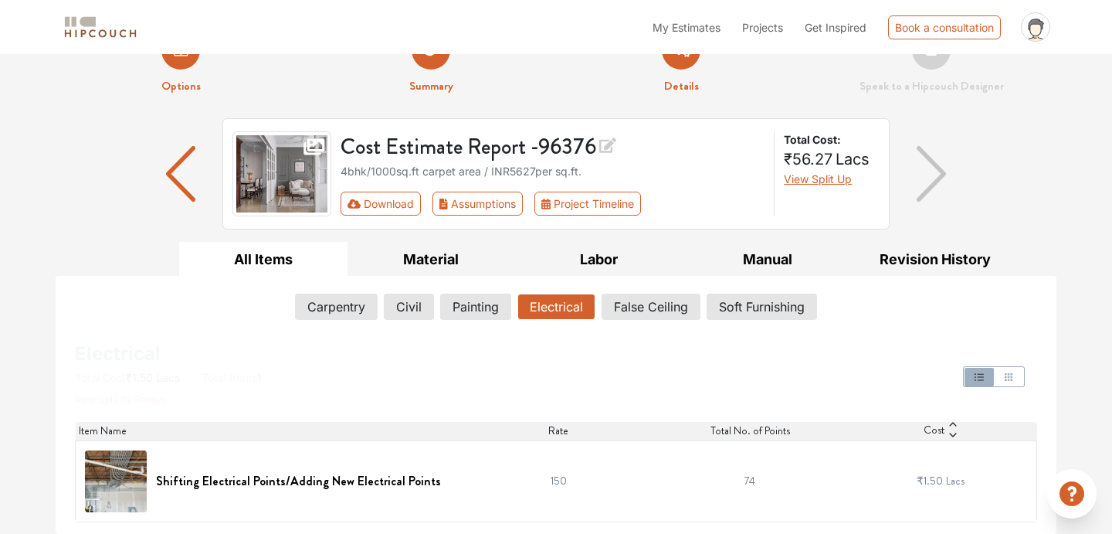
scroll to position [42, 0]
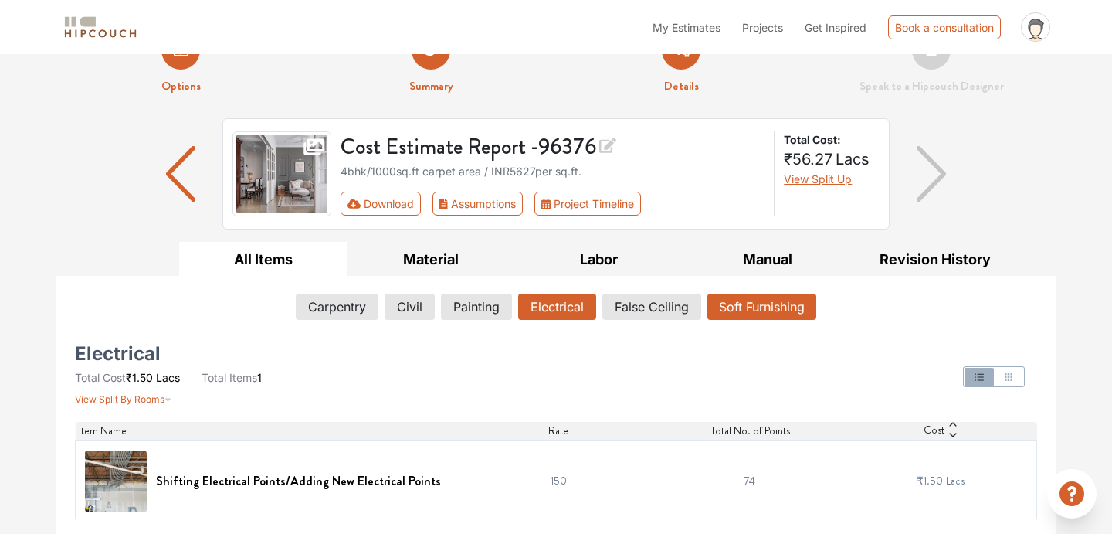
click at [738, 317] on button "Soft Furnishing" at bounding box center [762, 307] width 109 height 26
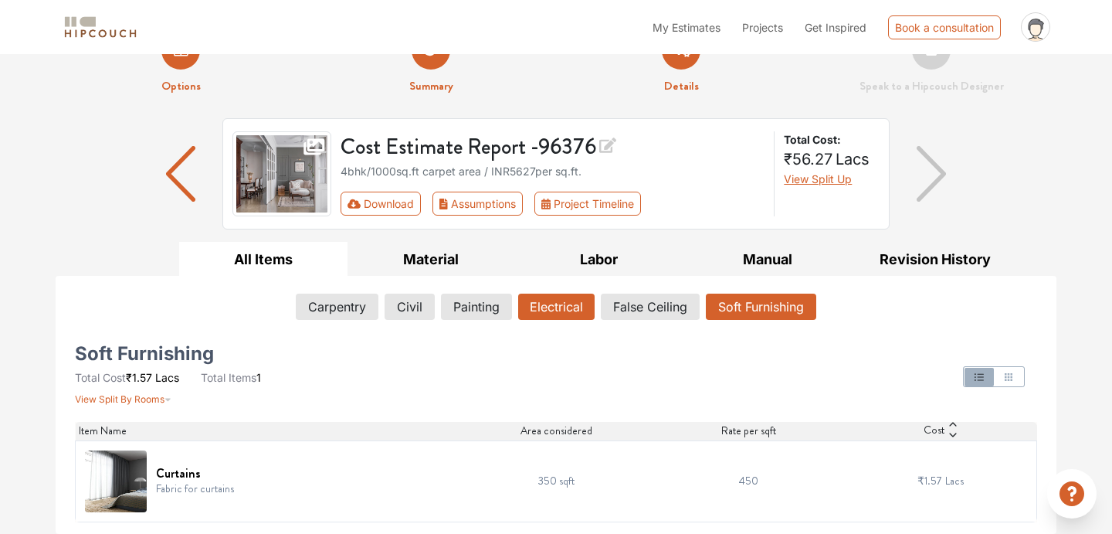
click at [558, 309] on button "Electrical" at bounding box center [556, 307] width 76 height 26
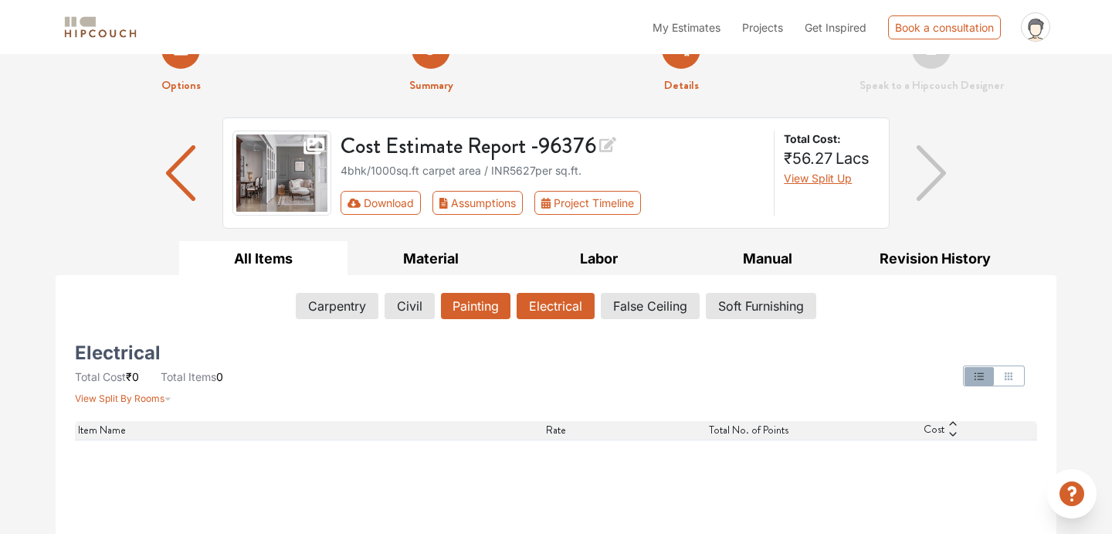
click at [504, 308] on button "Painting" at bounding box center [476, 306] width 70 height 26
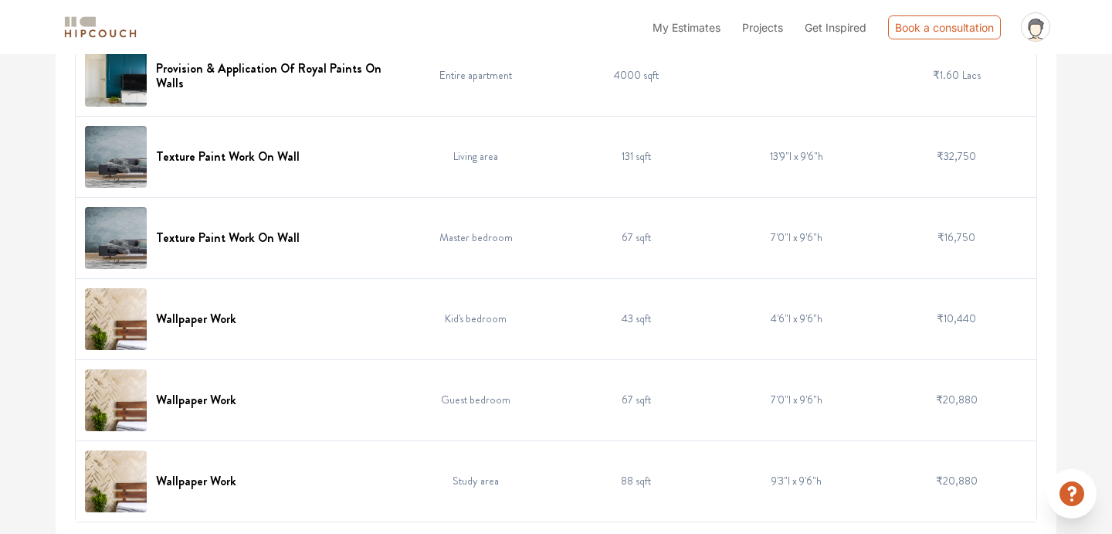
scroll to position [0, 0]
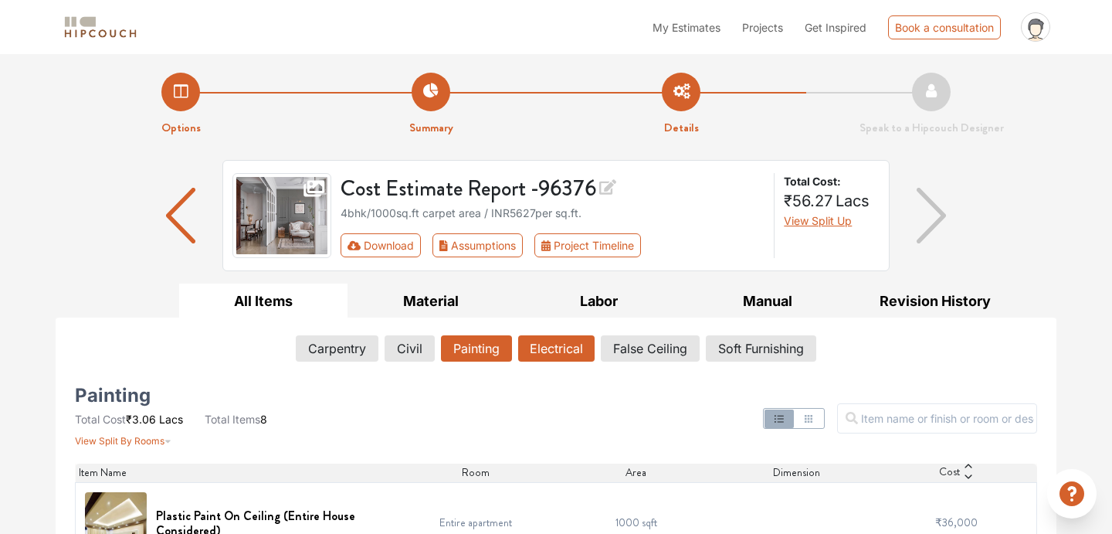
click at [565, 355] on button "Electrical" at bounding box center [556, 348] width 76 height 26
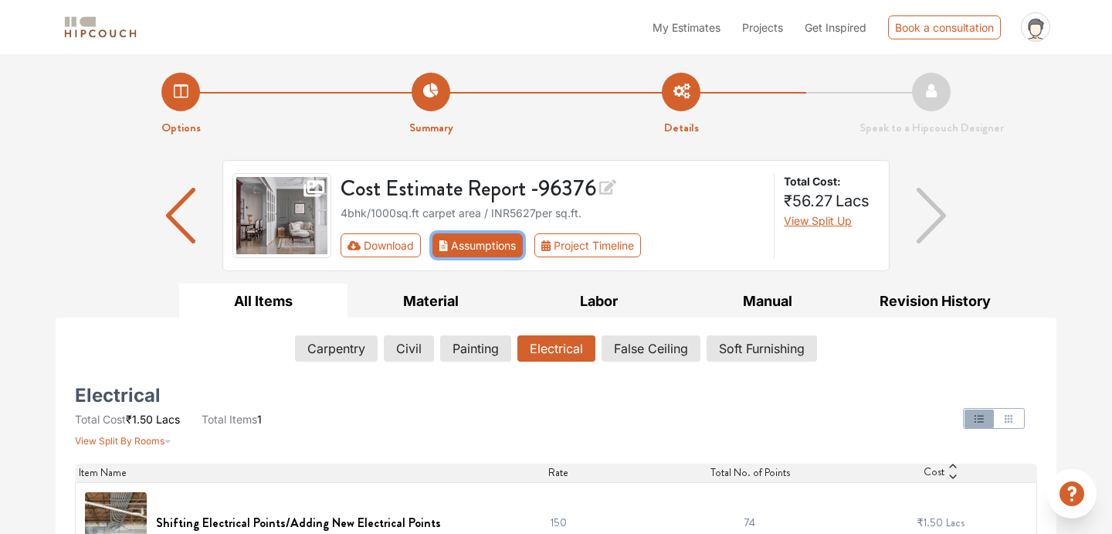
click at [486, 243] on button "Assumptions" at bounding box center [478, 245] width 90 height 24
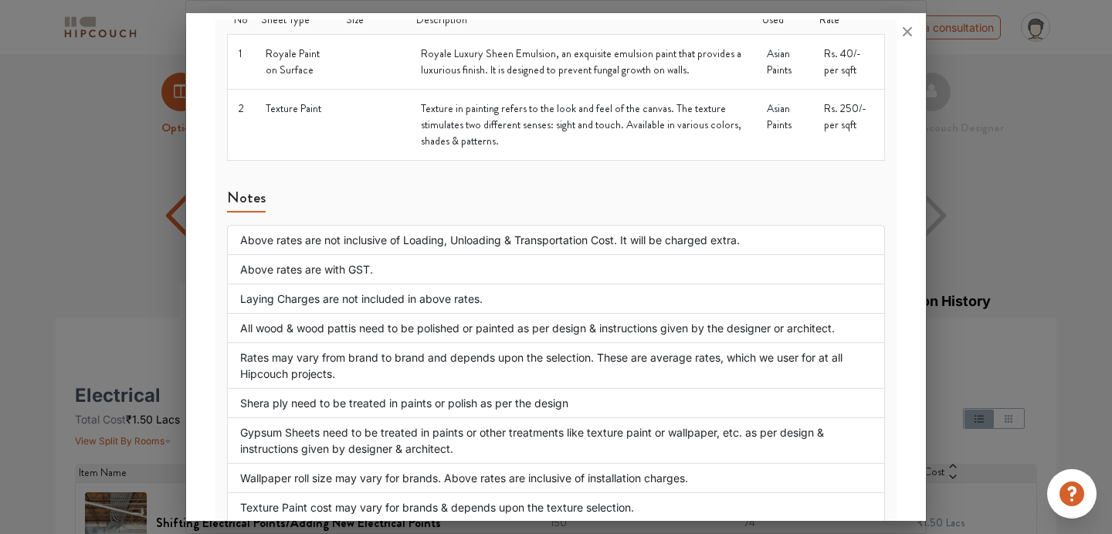
scroll to position [42, 0]
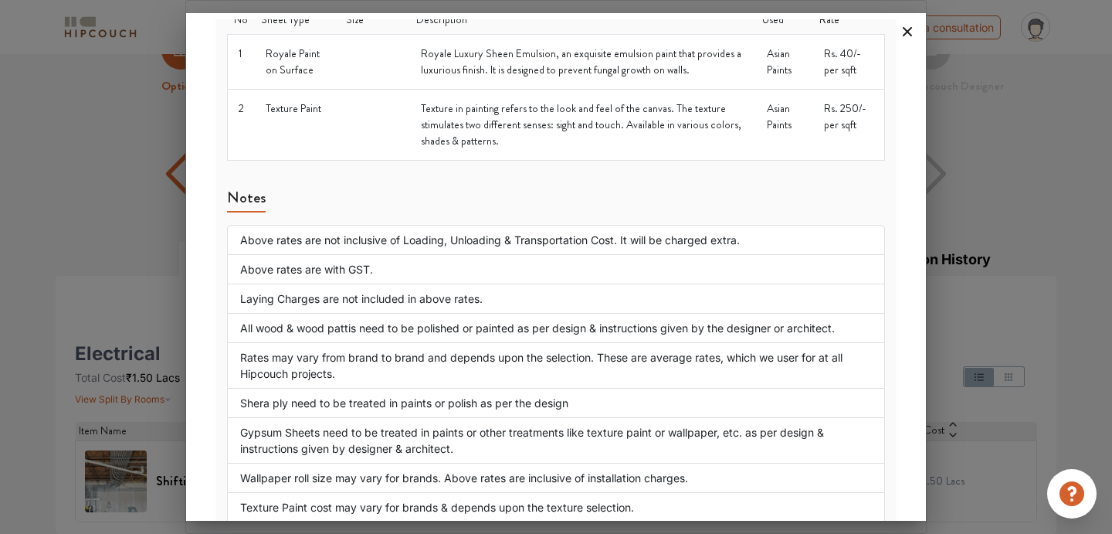
click at [908, 35] on icon at bounding box center [907, 31] width 25 height 25
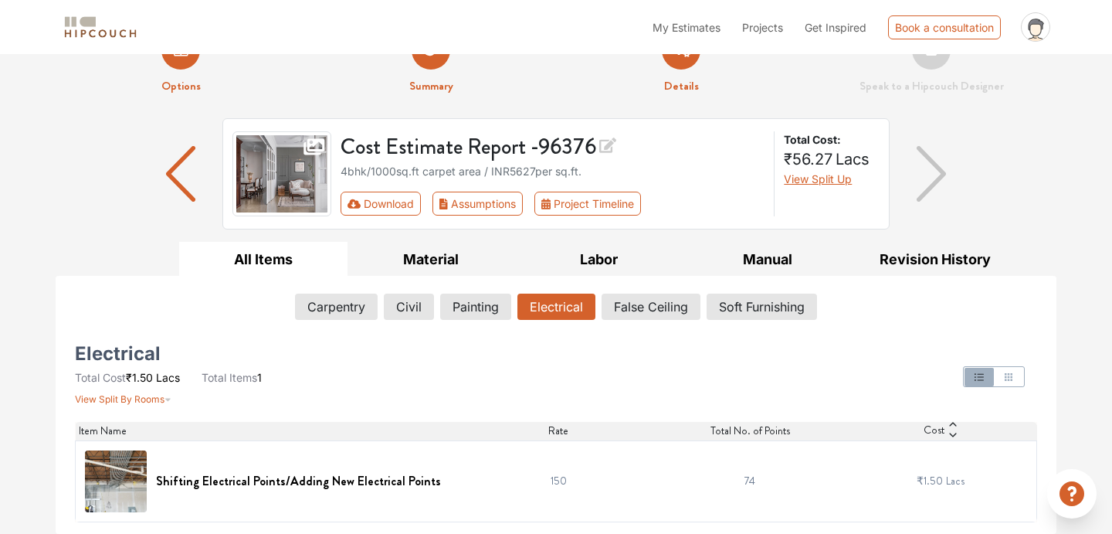
click at [907, 171] on div at bounding box center [931, 173] width 83 height 111
click at [932, 172] on img "button" at bounding box center [932, 174] width 30 height 56
click at [449, 258] on button "Material" at bounding box center [432, 259] width 168 height 35
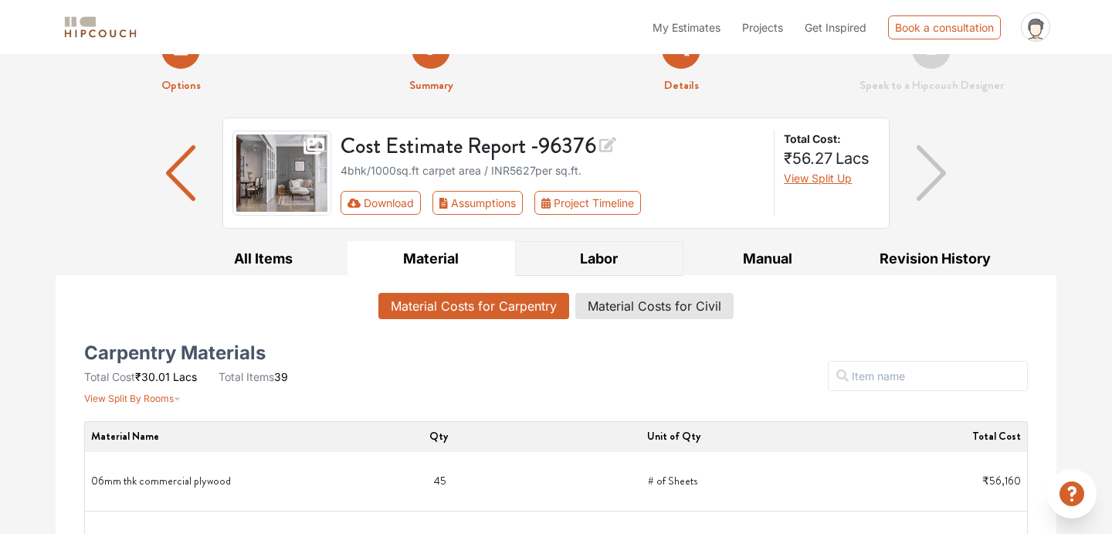
click at [555, 252] on button "Labor" at bounding box center [599, 258] width 168 height 35
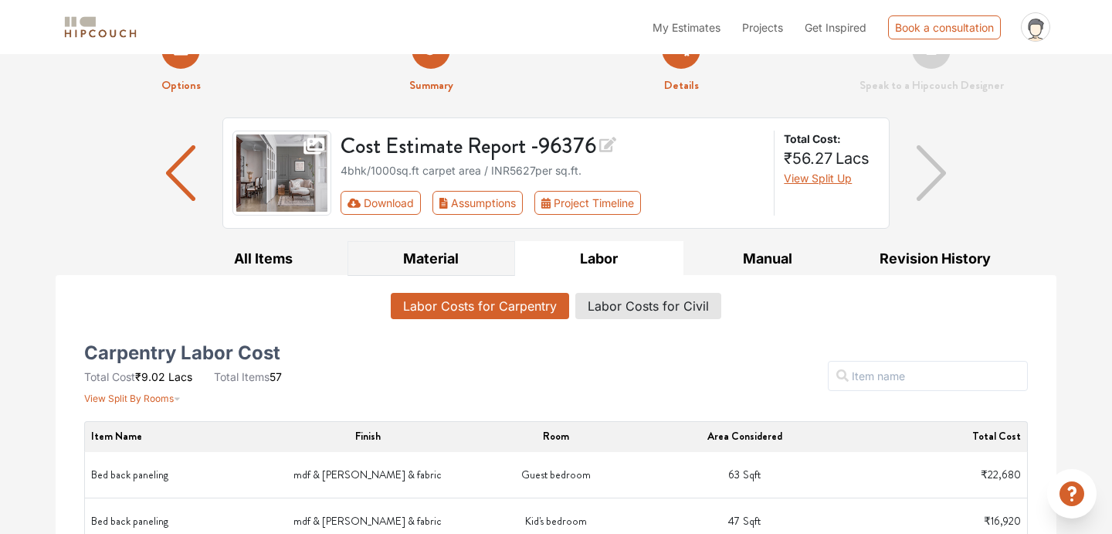
click at [446, 246] on button "Material" at bounding box center [432, 258] width 168 height 35
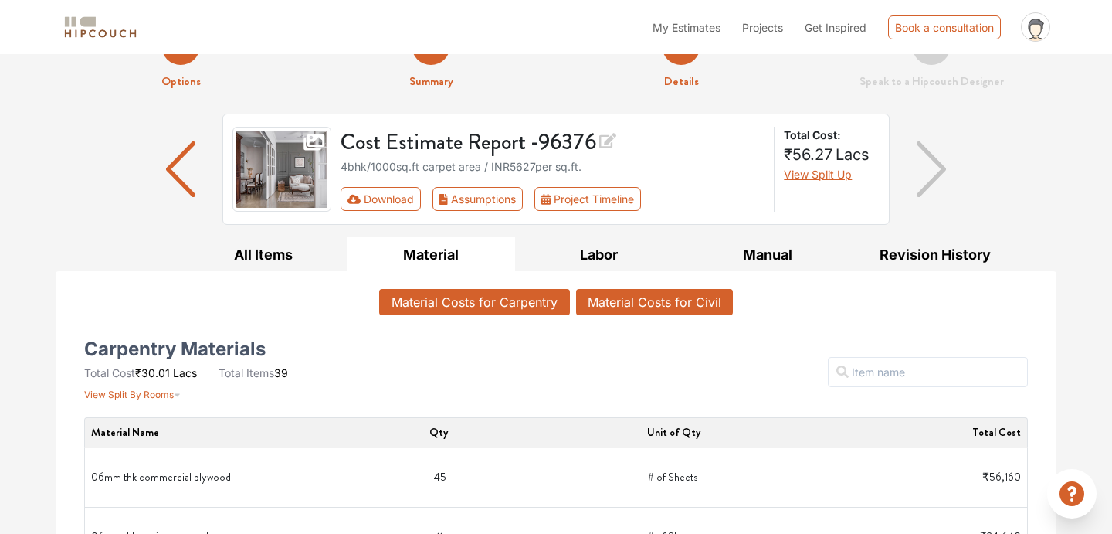
scroll to position [38, 0]
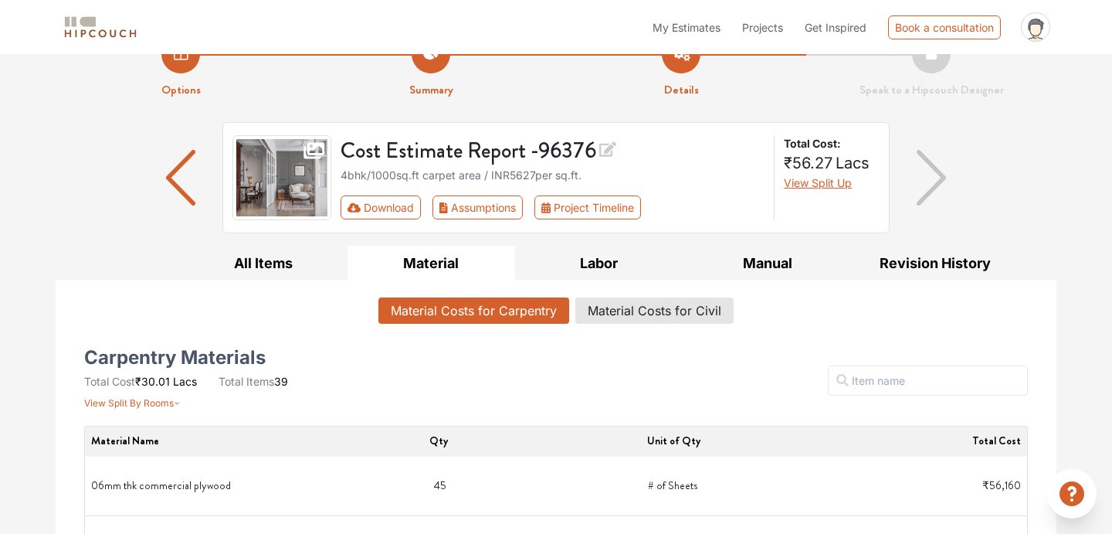
click at [589, 274] on button "Labor" at bounding box center [599, 263] width 168 height 35
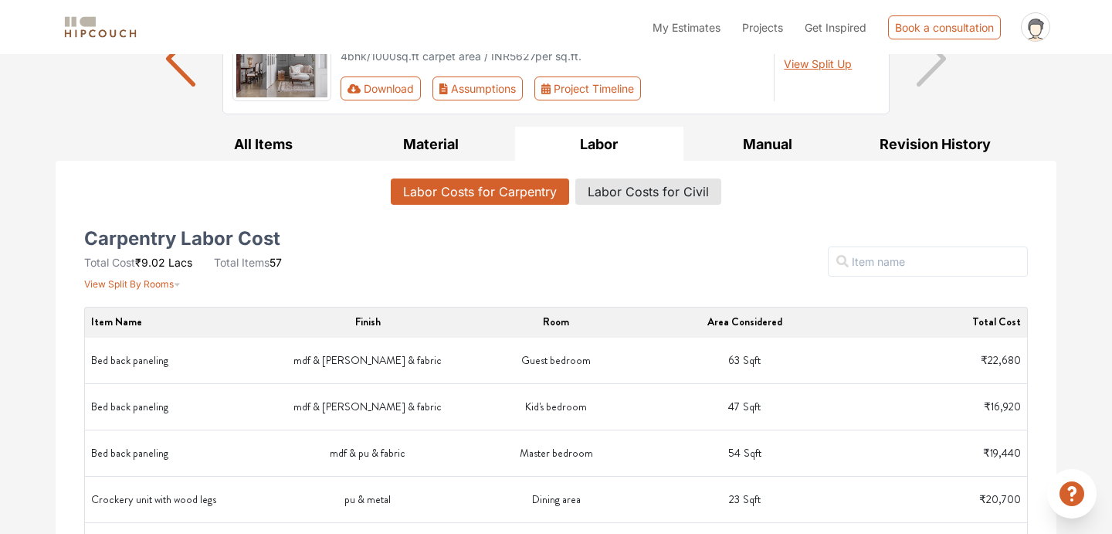
scroll to position [0, 0]
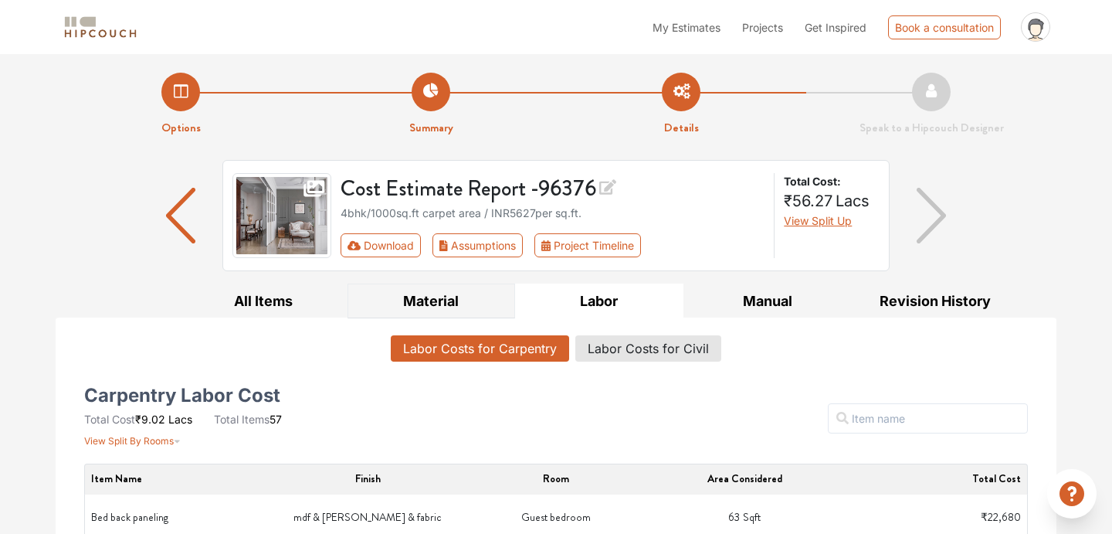
click at [432, 292] on button "Material" at bounding box center [432, 300] width 168 height 35
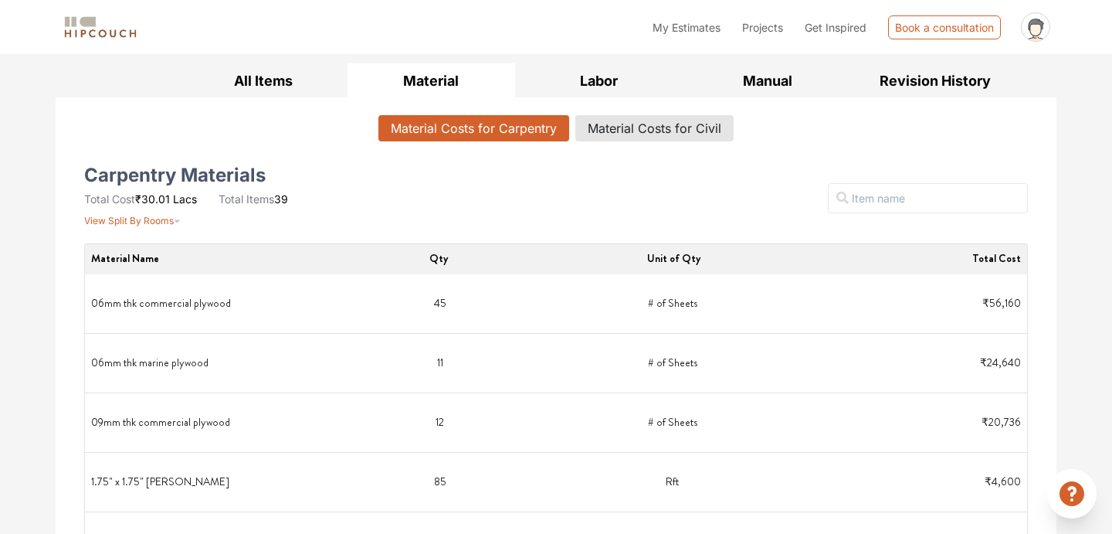
scroll to position [307, 0]
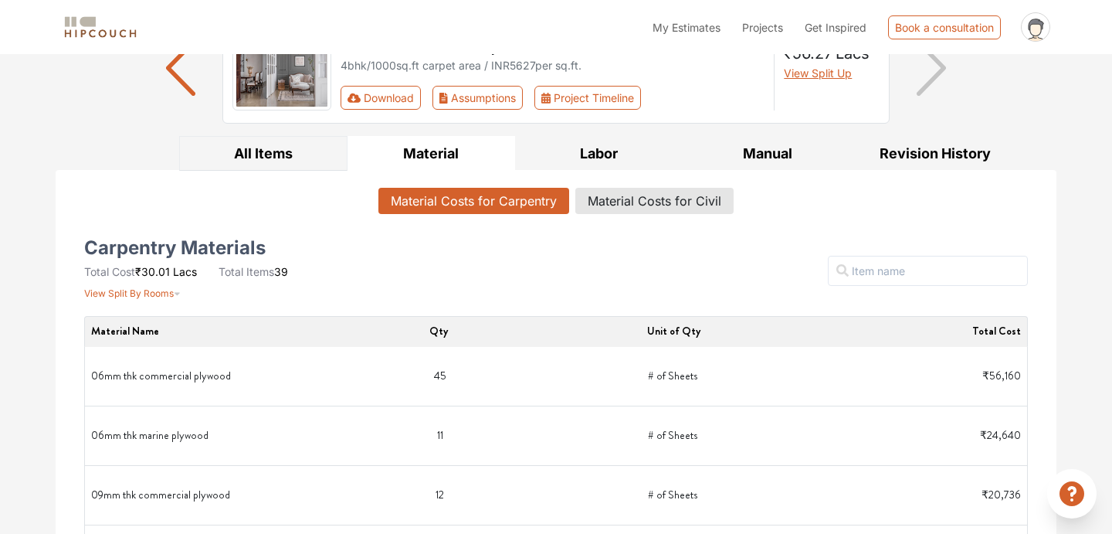
click at [293, 162] on button "All Items" at bounding box center [263, 153] width 168 height 35
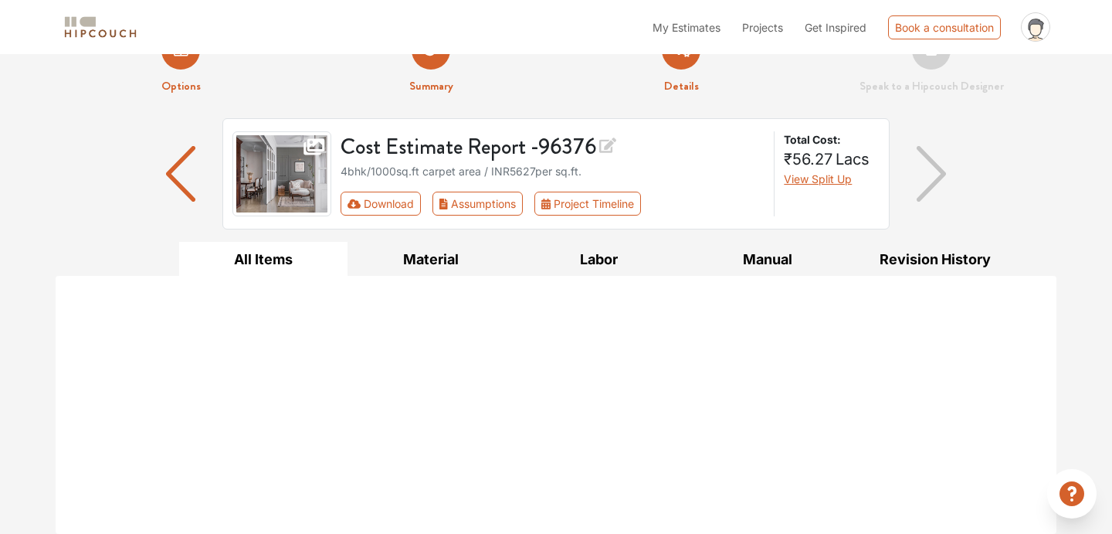
scroll to position [42, 0]
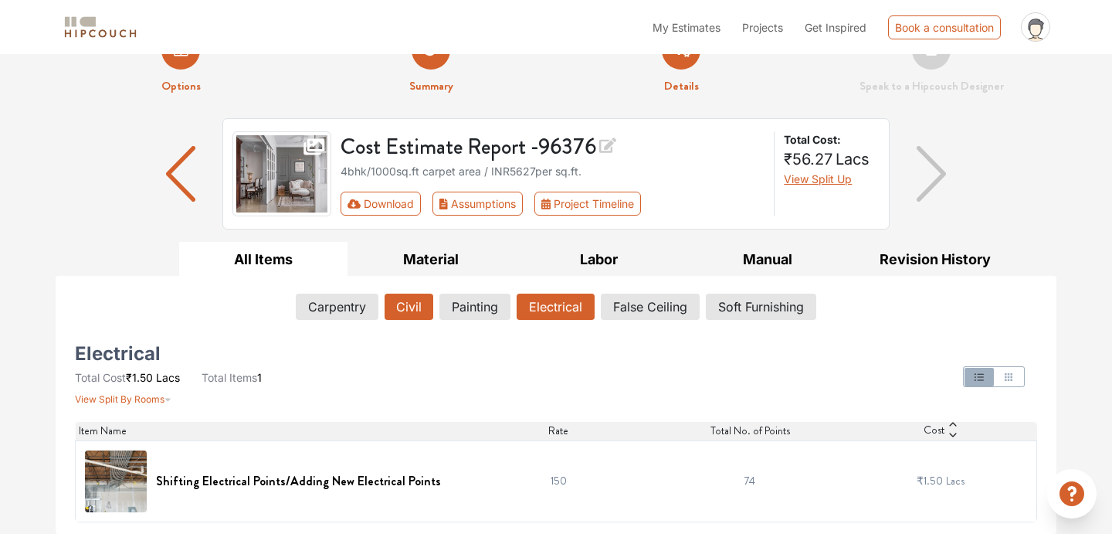
click at [424, 307] on button "Civil" at bounding box center [409, 307] width 49 height 26
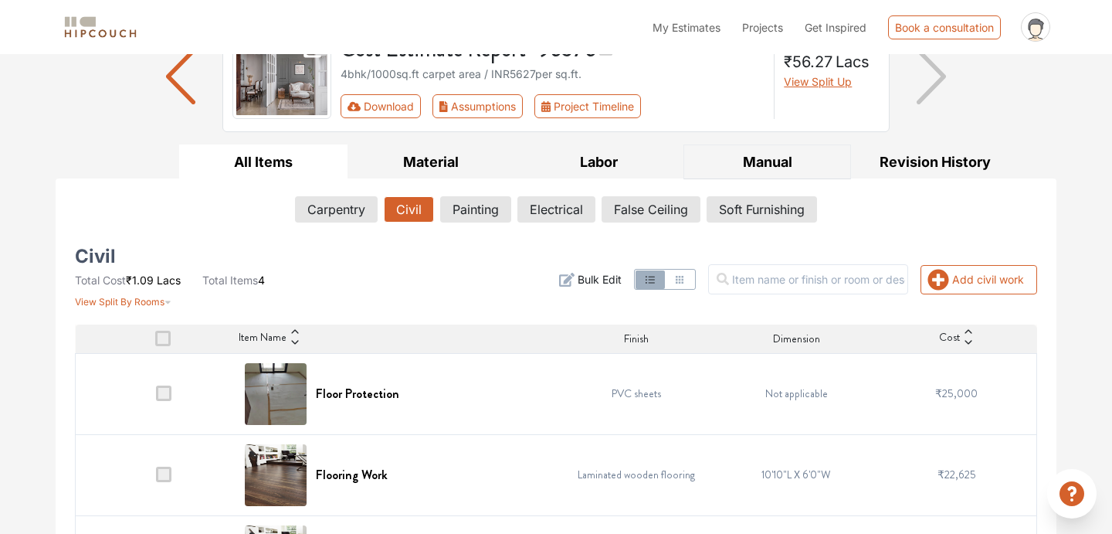
scroll to position [0, 0]
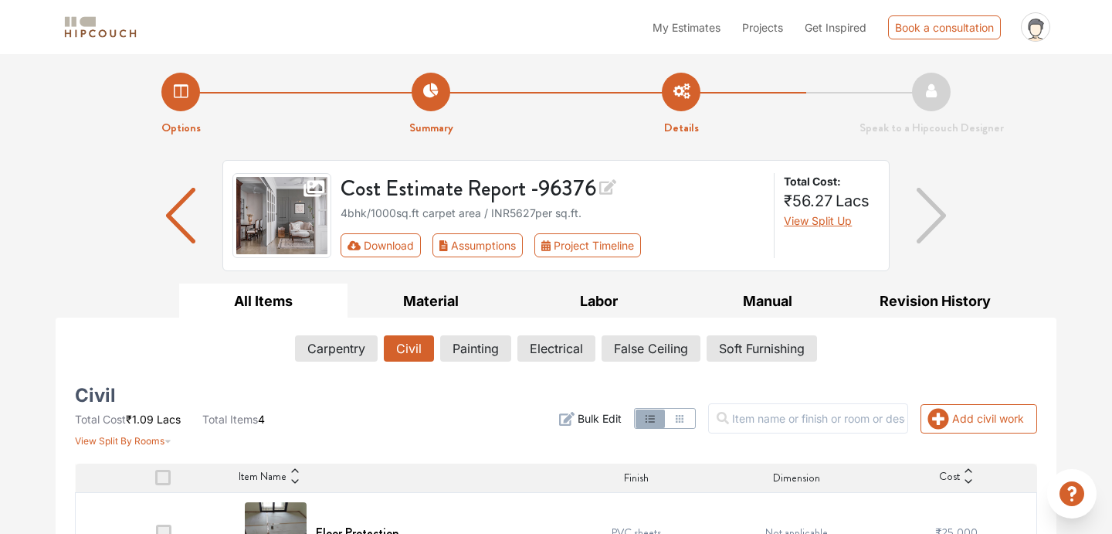
click at [180, 209] on img "button" at bounding box center [181, 216] width 30 height 56
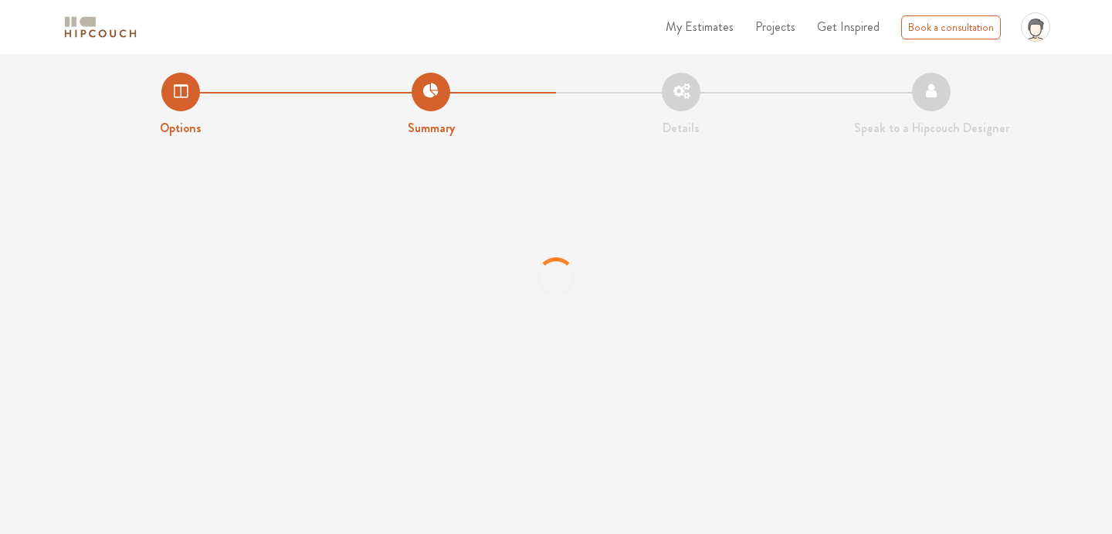
click at [178, 112] on li "Options" at bounding box center [181, 105] width 250 height 65
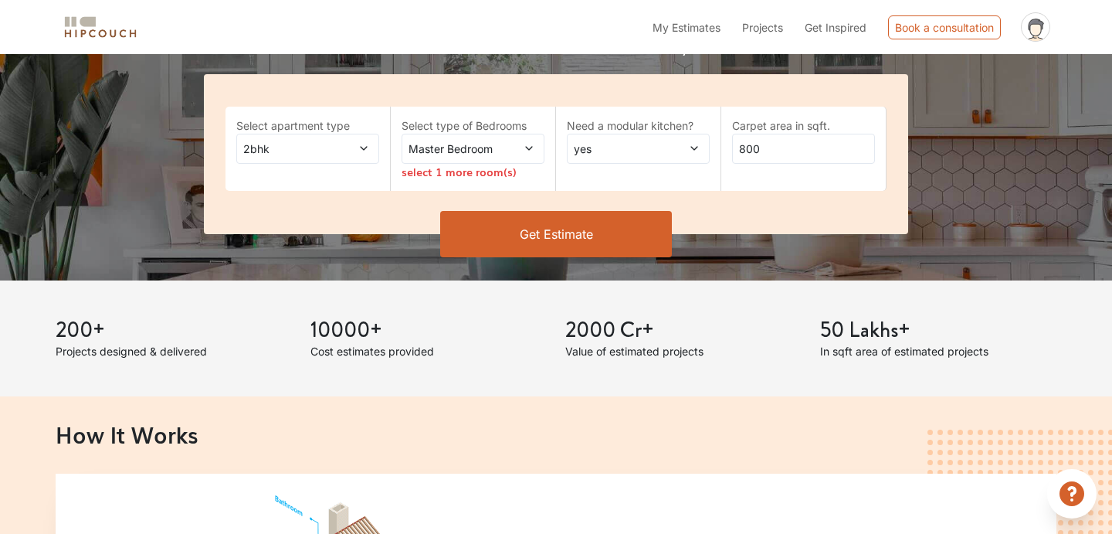
scroll to position [348, 0]
